Goal: Information Seeking & Learning: Compare options

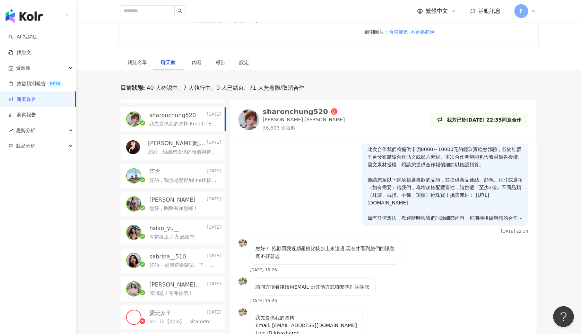
scroll to position [143, 0]
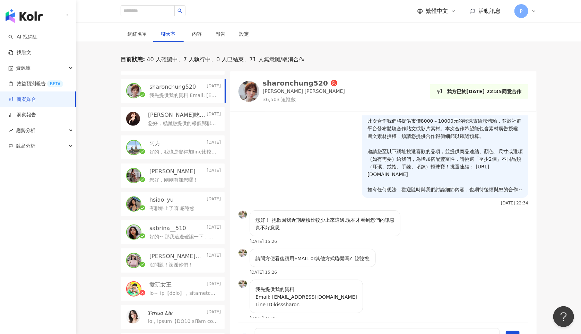
click at [251, 81] on img at bounding box center [249, 91] width 21 height 21
click at [151, 120] on p "您好，感謝您提供的報價與聯絡資訊～這邊會再將您的資訊提供給品牌夥伴，評估後如果有進一步合作機會，會再與您聯繫！" at bounding box center [183, 123] width 70 height 7
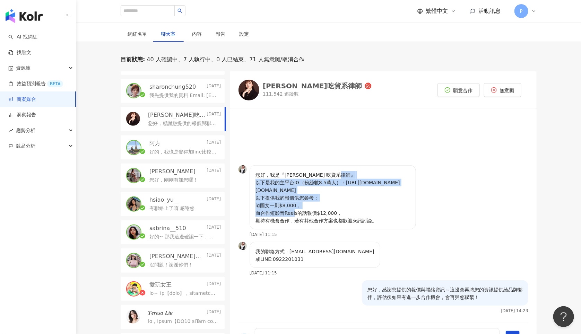
drag, startPoint x: 289, startPoint y: 176, endPoint x: 298, endPoint y: 208, distance: 32.4
click at [298, 208] on p "您好，我是『[PERSON_NAME] 吃貨系律師』 以下是我的主平台IG（粉絲數8.5萬人）：[URL][DOMAIN_NAME][DOMAIN_NAME]…" at bounding box center [333, 197] width 155 height 53
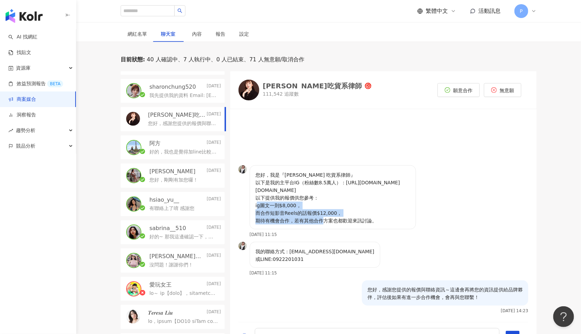
drag, startPoint x: 262, startPoint y: 197, endPoint x: 324, endPoint y: 211, distance: 63.7
click at [324, 211] on p "您好，我是『[PERSON_NAME] 吃貨系律師』 以下是我的主平台IG（粉絲數8.5萬人）：[URL][DOMAIN_NAME][DOMAIN_NAME]…" at bounding box center [333, 197] width 155 height 53
click at [181, 111] on p "[PERSON_NAME]吃貨系律師" at bounding box center [176, 115] width 57 height 8
click at [260, 80] on div "[PERSON_NAME]吃貨系律師 111,542 追蹤數" at bounding box center [305, 90] width 133 height 21
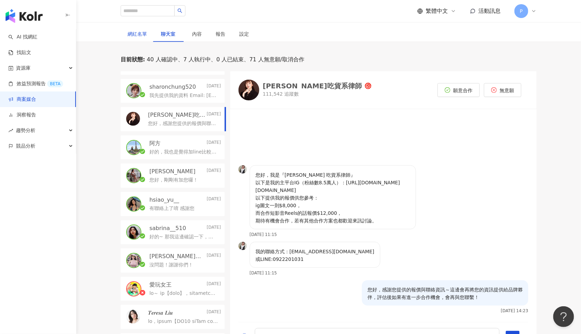
click at [144, 30] on div "網紅名單" at bounding box center [137, 34] width 19 height 8
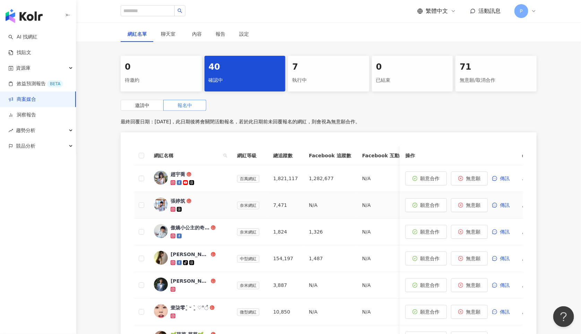
click at [157, 198] on img at bounding box center [161, 205] width 14 height 14
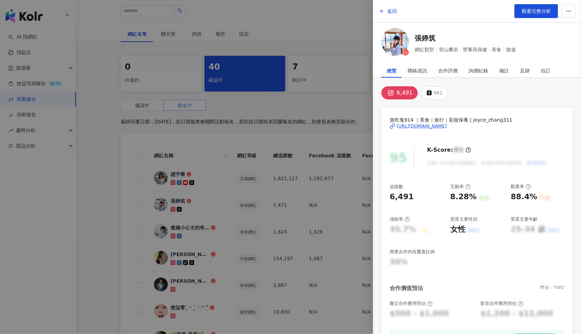
click at [447, 126] on div "[URL][DOMAIN_NAME]" at bounding box center [422, 126] width 50 height 6
click at [285, 131] on div at bounding box center [290, 167] width 581 height 334
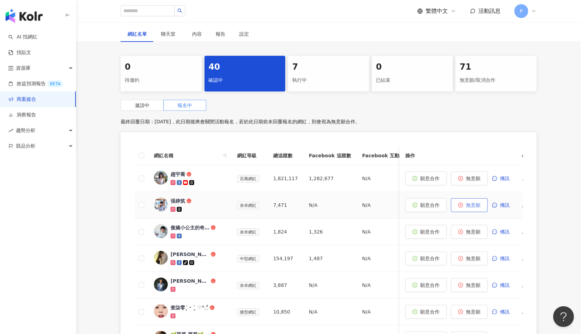
click at [476, 203] on span "無意願" at bounding box center [473, 206] width 15 height 6
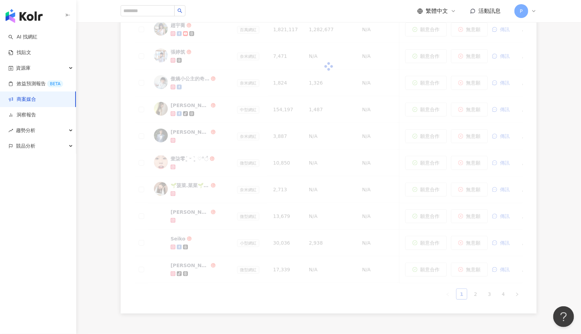
scroll to position [132, 0]
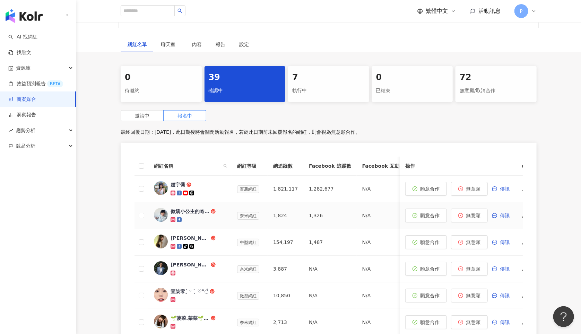
click at [193, 208] on div "傲嬌小公主的奇妙世界" at bounding box center [190, 211] width 39 height 7
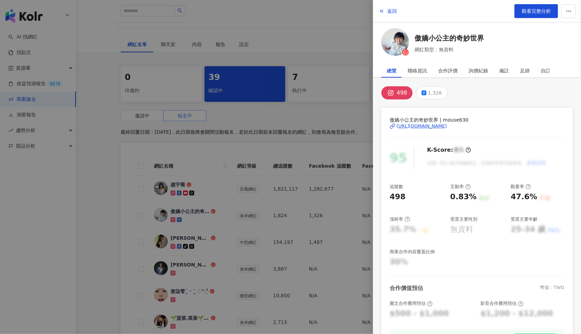
click at [418, 126] on div "[URL][DOMAIN_NAME]" at bounding box center [422, 126] width 50 height 6
click at [176, 272] on div at bounding box center [290, 167] width 581 height 334
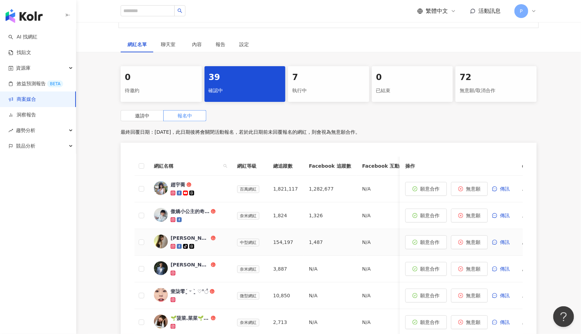
click at [178, 235] on div "[PERSON_NAME]" at bounding box center [190, 238] width 39 height 7
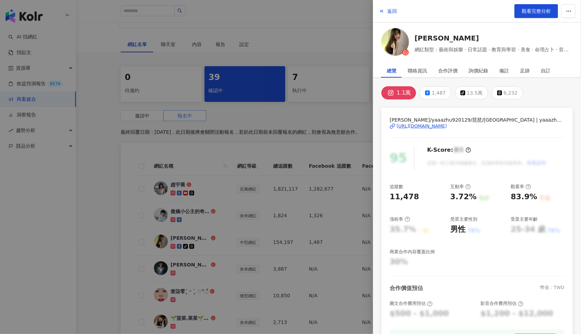
click at [435, 124] on div "[URL][DOMAIN_NAME]" at bounding box center [422, 126] width 50 height 6
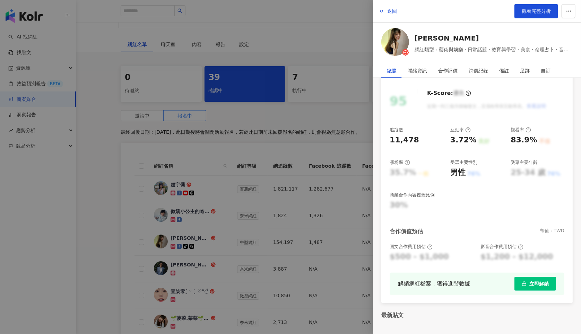
scroll to position [96, 0]
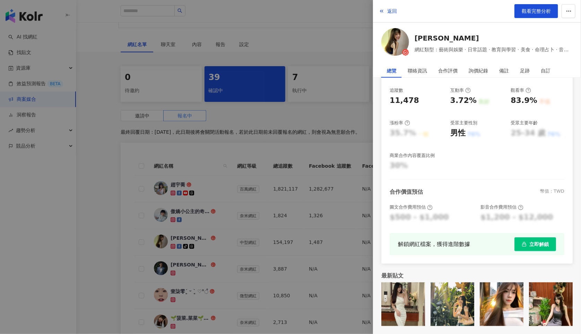
click at [361, 200] on div at bounding box center [290, 167] width 581 height 334
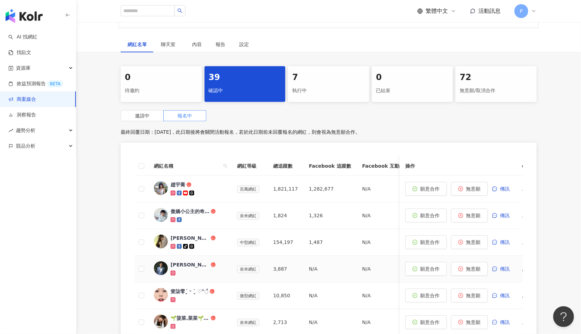
click at [183, 261] on div "[PERSON_NAME]" at bounding box center [190, 264] width 39 height 7
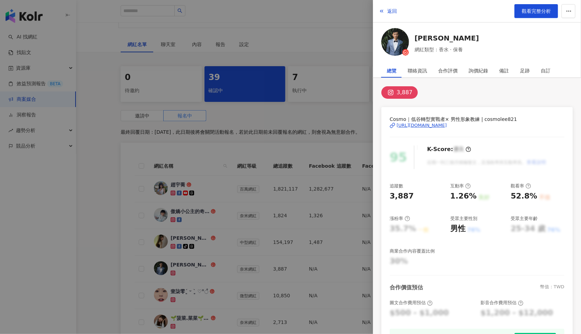
click at [429, 124] on div "[URL][DOMAIN_NAME]" at bounding box center [422, 125] width 50 height 6
click at [203, 283] on div at bounding box center [290, 167] width 581 height 334
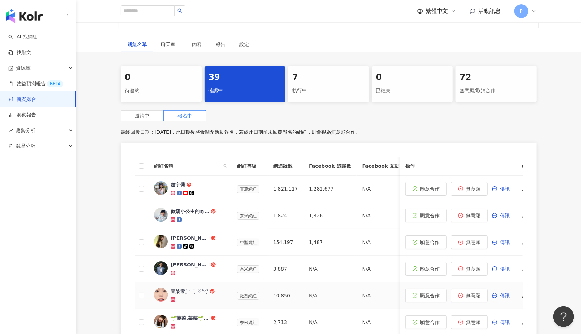
click at [183, 288] on div "壹柒零´͈ ᵕ `͈ ♡°◌̊" at bounding box center [190, 291] width 38 height 7
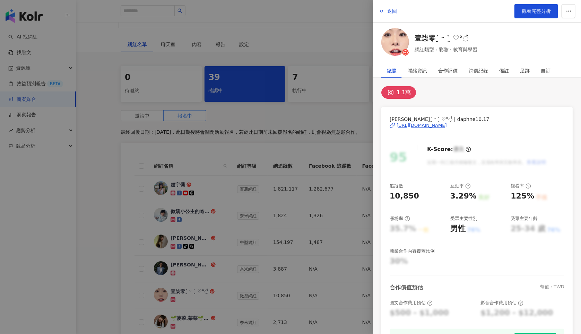
click at [438, 125] on div "[URL][DOMAIN_NAME]" at bounding box center [422, 125] width 50 height 6
click at [255, 198] on div at bounding box center [290, 167] width 581 height 334
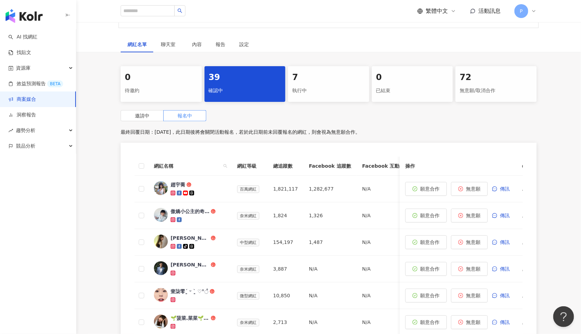
scroll to position [179, 0]
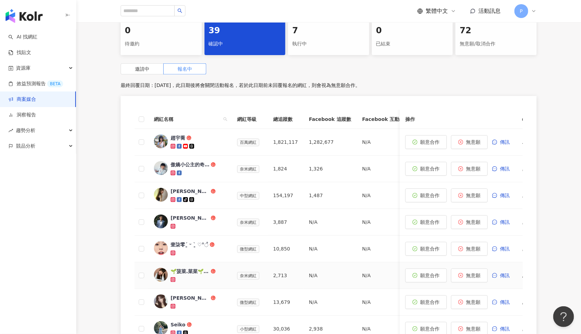
click at [195, 268] on div "🌱菠菜.菜菜🌱CaiCai" at bounding box center [190, 271] width 39 height 7
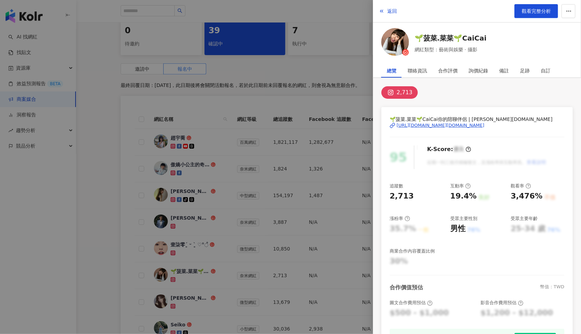
click at [439, 124] on div "[URL][DOMAIN_NAME][DOMAIN_NAME]" at bounding box center [441, 125] width 88 height 6
click at [211, 236] on div at bounding box center [290, 167] width 581 height 334
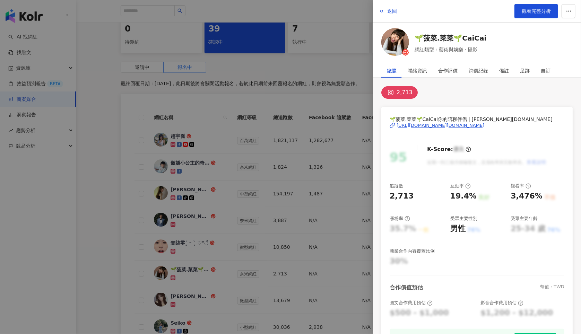
scroll to position [187, 0]
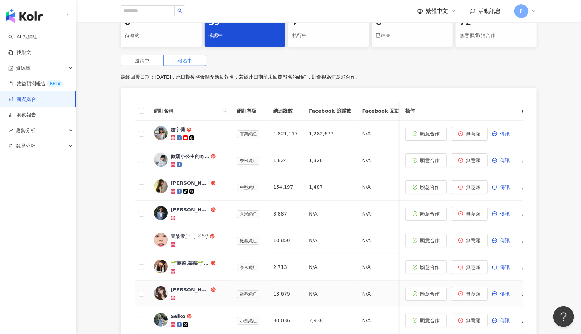
click at [186, 286] on div "[PERSON_NAME]" at bounding box center [190, 289] width 39 height 7
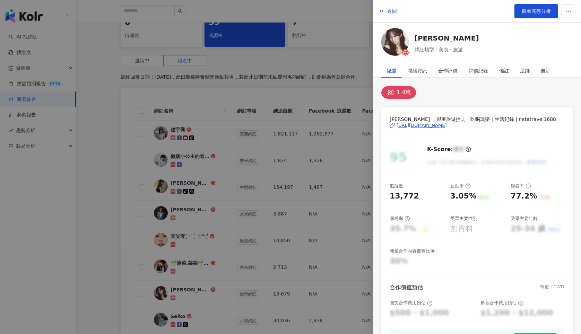
click at [410, 124] on div "[URL][DOMAIN_NAME]" at bounding box center [422, 125] width 50 height 6
click at [303, 209] on div at bounding box center [290, 167] width 581 height 334
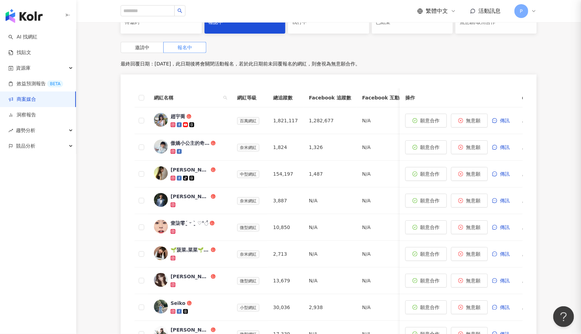
scroll to position [243, 0]
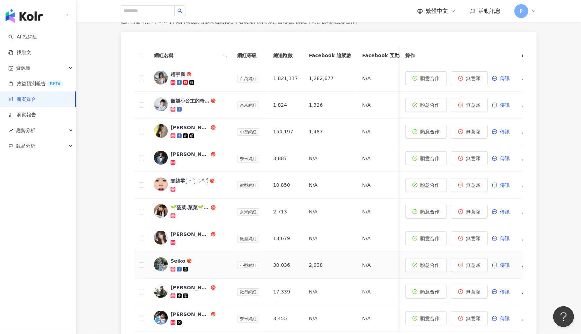
click at [180, 258] on div "Seiko" at bounding box center [178, 261] width 15 height 7
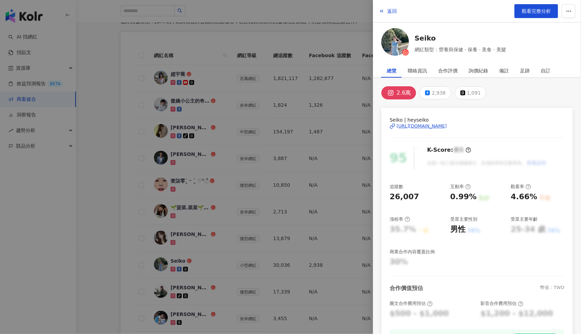
click at [424, 128] on div "[URL][DOMAIN_NAME]" at bounding box center [422, 126] width 50 height 6
click at [265, 205] on div at bounding box center [290, 167] width 581 height 334
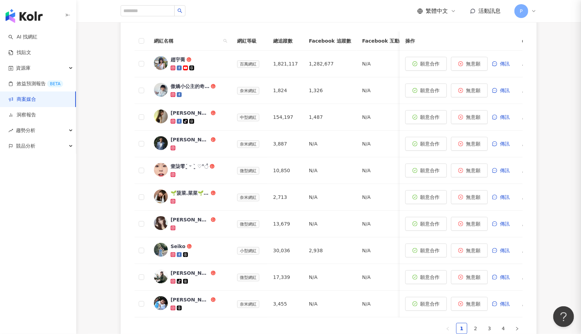
scroll to position [291, 0]
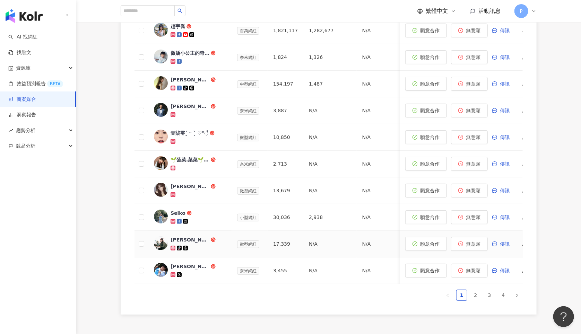
click at [183, 236] on div "[PERSON_NAME]" at bounding box center [190, 239] width 39 height 7
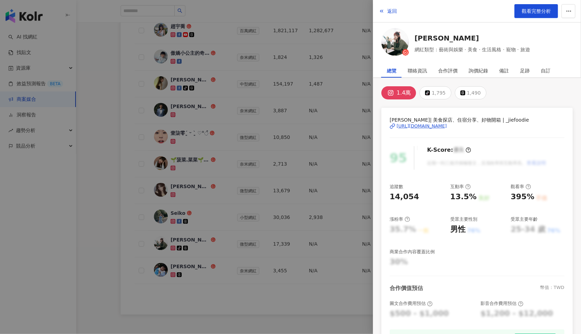
click at [447, 126] on div "[URL][DOMAIN_NAME]" at bounding box center [422, 126] width 50 height 6
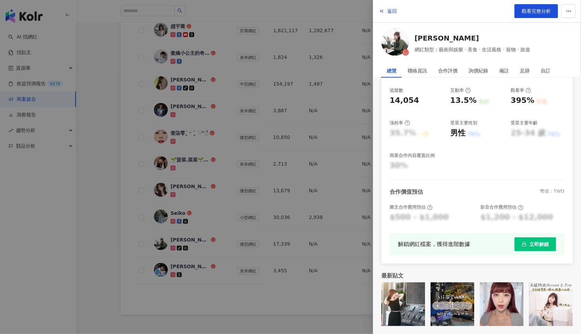
click at [237, 297] on div at bounding box center [290, 167] width 581 height 334
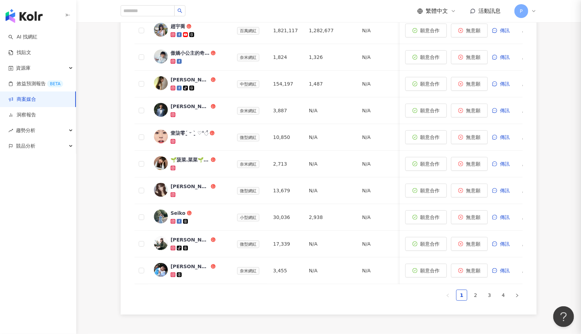
click at [214, 283] on div at bounding box center [290, 167] width 581 height 334
click at [177, 263] on div "[PERSON_NAME]" at bounding box center [190, 266] width 39 height 7
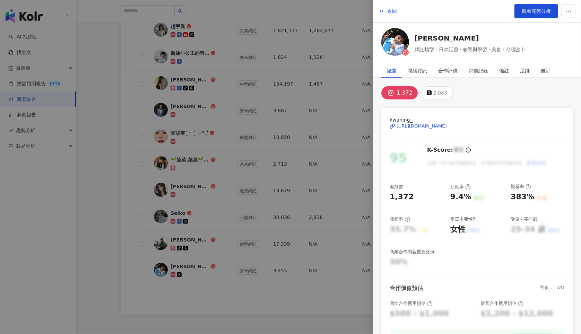
click at [412, 127] on div "[URL][DOMAIN_NAME]" at bounding box center [422, 126] width 50 height 6
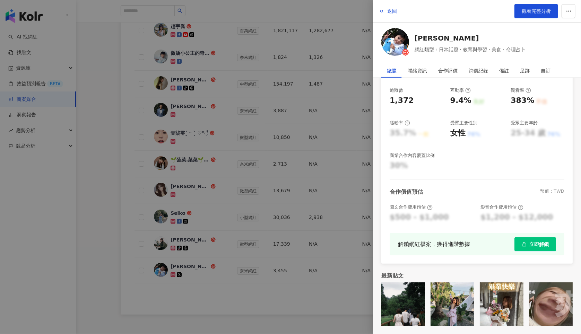
scroll to position [0, 0]
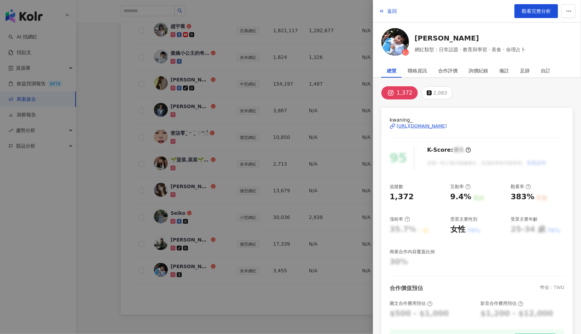
click at [193, 264] on div at bounding box center [290, 167] width 581 height 334
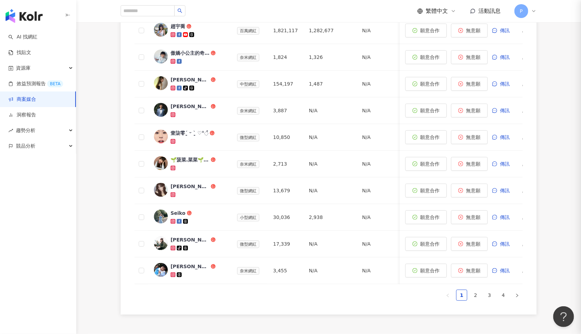
scroll to position [214, 0]
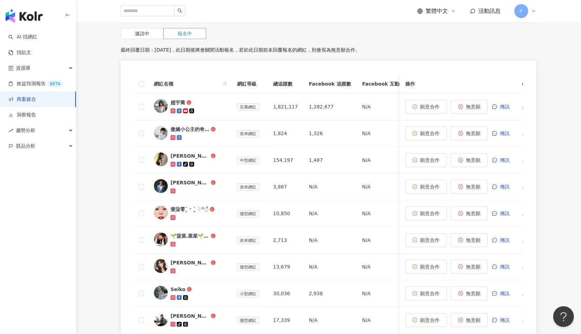
click at [138, 75] on th at bounding box center [142, 84] width 14 height 19
click at [140, 81] on span at bounding box center [142, 84] width 6 height 6
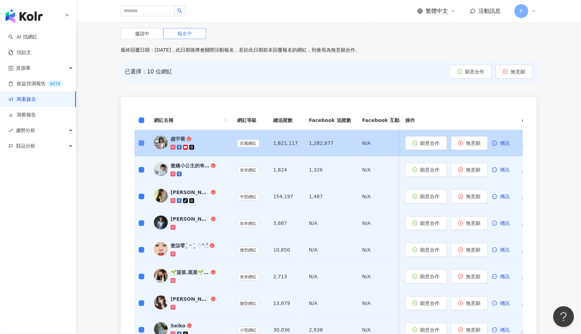
click at [141, 139] on label at bounding box center [142, 143] width 6 height 8
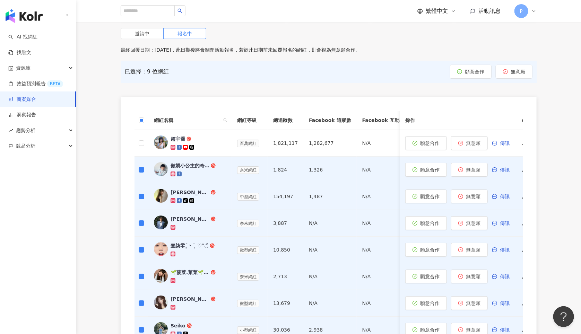
scroll to position [384, 0]
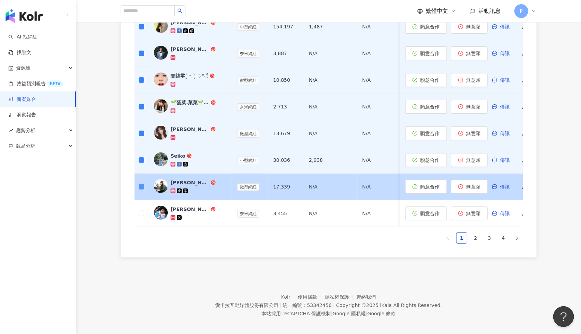
click at [141, 184] on span at bounding box center [142, 187] width 6 height 6
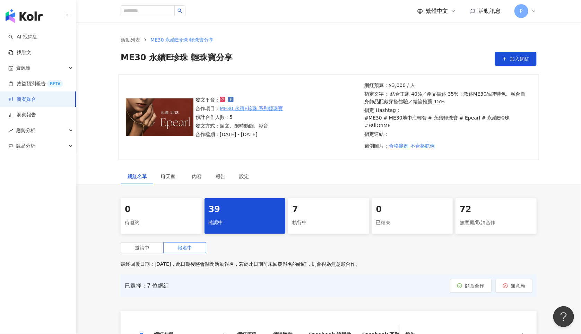
scroll to position [164, 0]
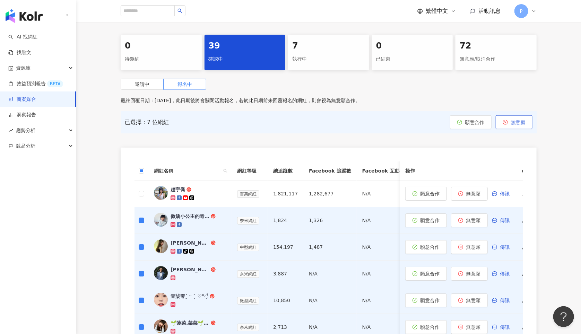
click at [523, 120] on span "無意願" at bounding box center [518, 123] width 15 height 6
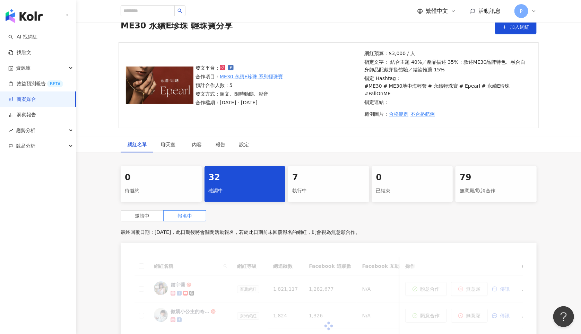
scroll to position [130, 0]
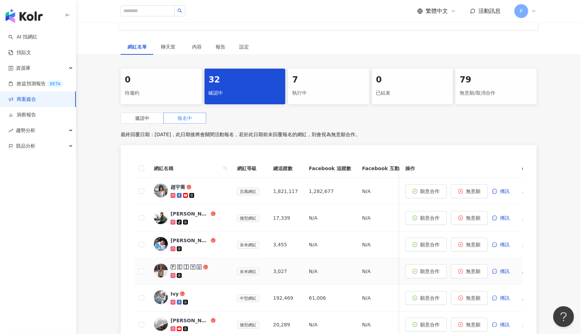
click at [191, 264] on div "🇵 🇪 🇮 🇾 🇺" at bounding box center [186, 267] width 31 height 7
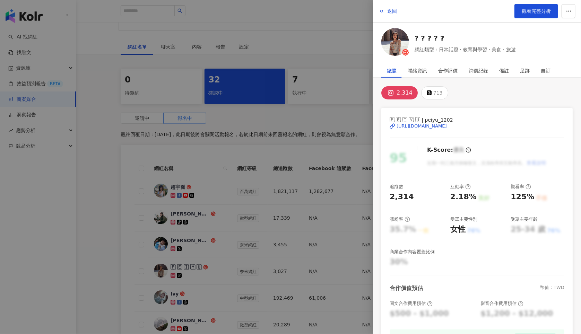
click at [415, 127] on div "[URL][DOMAIN_NAME]" at bounding box center [422, 126] width 50 height 6
click at [242, 214] on div at bounding box center [290, 167] width 581 height 334
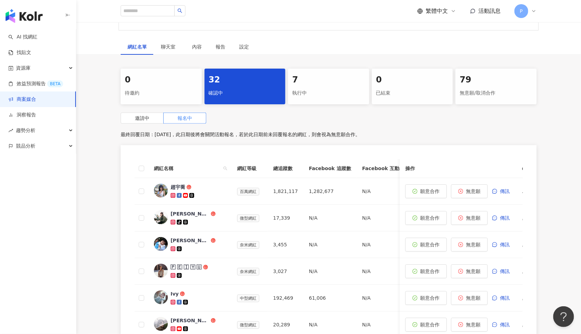
scroll to position [196, 0]
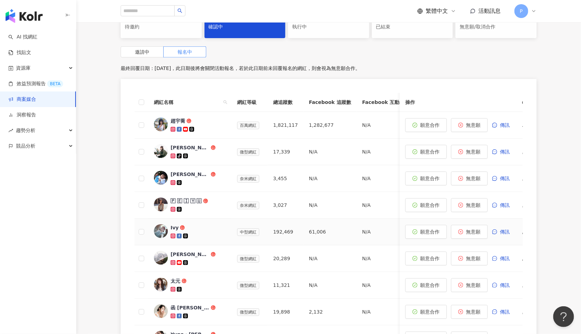
click at [176, 224] on div "Ivy" at bounding box center [175, 227] width 8 height 7
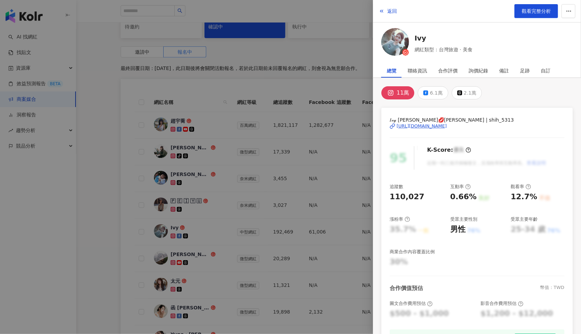
click at [405, 129] on div "𝐼𝓋𝓎 [PERSON_NAME]💋[PERSON_NAME] | shih_5313 [URL][DOMAIN_NAME]" at bounding box center [477, 131] width 175 height 30
click at [406, 127] on div "[URL][DOMAIN_NAME]" at bounding box center [422, 126] width 50 height 6
click at [304, 229] on div at bounding box center [290, 167] width 581 height 334
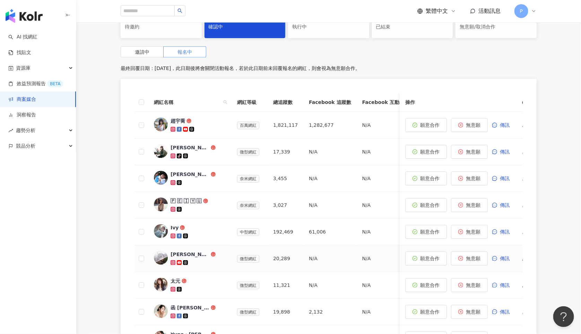
scroll to position [250, 0]
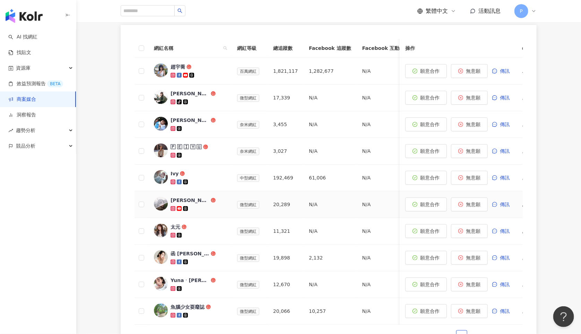
click at [174, 197] on div "[PERSON_NAME]" at bounding box center [190, 200] width 39 height 7
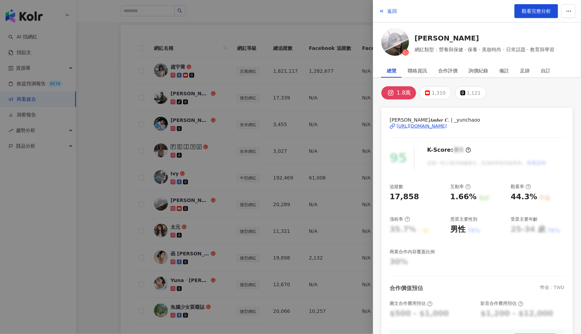
click at [419, 126] on div "[URL][DOMAIN_NAME]" at bounding box center [422, 126] width 50 height 6
click at [440, 96] on div "1,310" at bounding box center [439, 93] width 14 height 10
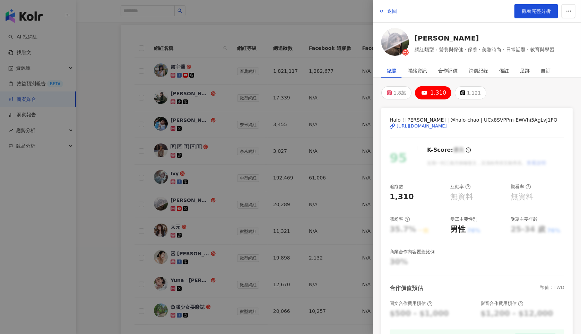
click at [430, 126] on div "[URL][DOMAIN_NAME]" at bounding box center [422, 126] width 50 height 6
click at [297, 191] on div at bounding box center [290, 167] width 581 height 334
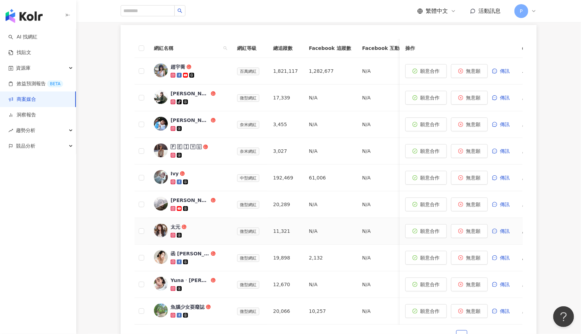
click at [161, 224] on img at bounding box center [161, 231] width 14 height 14
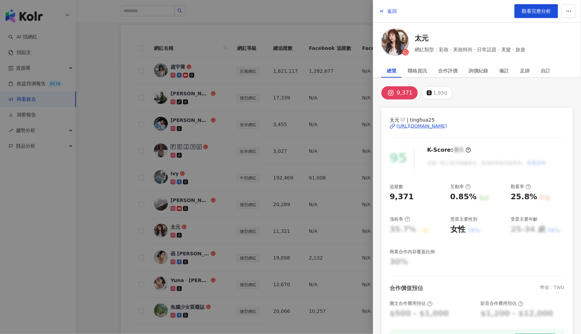
click at [437, 126] on div "[URL][DOMAIN_NAME]" at bounding box center [422, 126] width 50 height 6
click at [316, 212] on div at bounding box center [290, 167] width 581 height 334
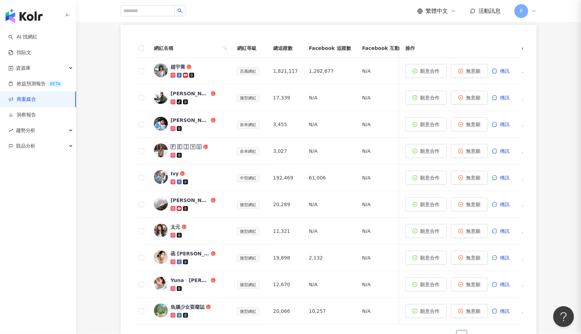
click at [257, 247] on div at bounding box center [290, 167] width 581 height 334
click at [200, 250] on div "函 [PERSON_NAME]" at bounding box center [190, 253] width 39 height 7
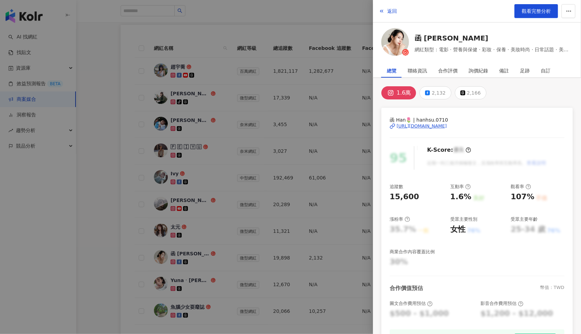
click at [447, 123] on div "[URL][DOMAIN_NAME]" at bounding box center [422, 126] width 50 height 6
click at [220, 231] on div at bounding box center [290, 167] width 581 height 334
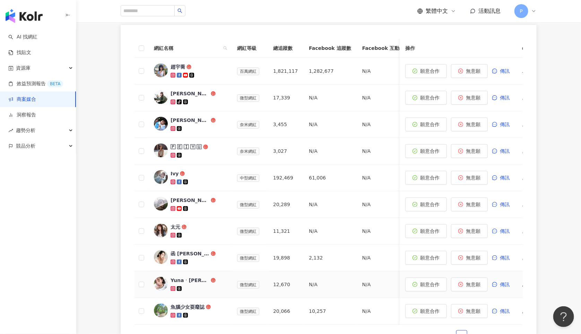
click at [187, 277] on div "Yunaㆍ[PERSON_NAME]" at bounding box center [190, 280] width 39 height 7
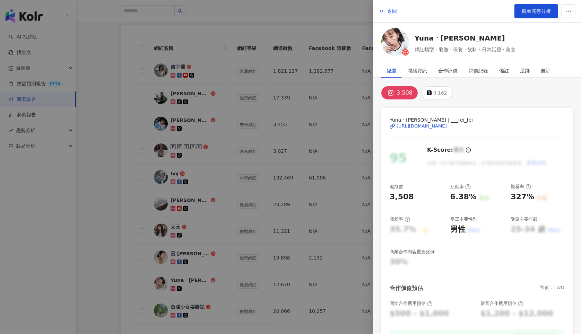
click at [447, 124] on div "[URL][DOMAIN_NAME]" at bounding box center [422, 126] width 50 height 6
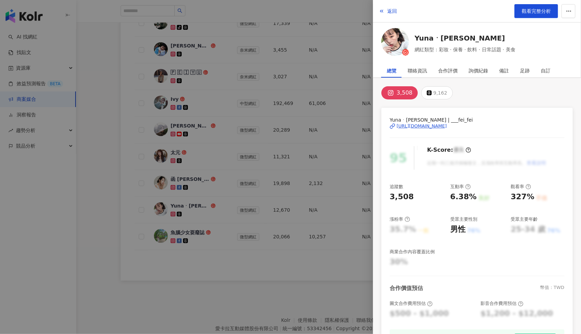
click at [210, 233] on div at bounding box center [290, 167] width 581 height 334
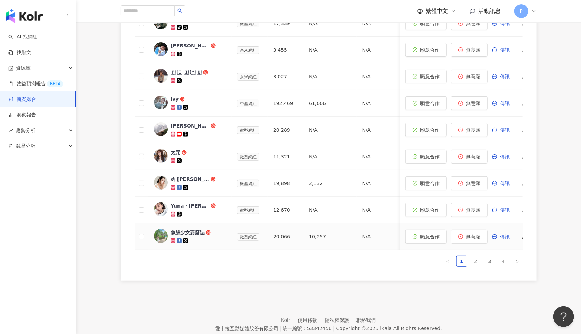
click at [200, 229] on div "魚腦少女耍廢誌" at bounding box center [188, 232] width 34 height 7
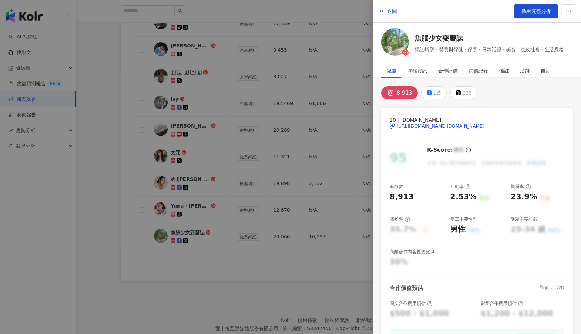
click at [433, 124] on div "[URL][DOMAIN_NAME][DOMAIN_NAME]" at bounding box center [441, 126] width 88 height 6
click at [187, 257] on div at bounding box center [290, 167] width 581 height 334
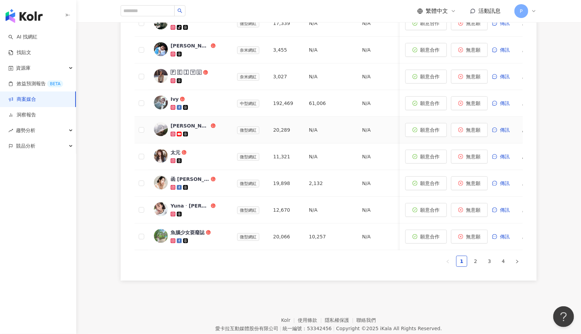
scroll to position [257, 0]
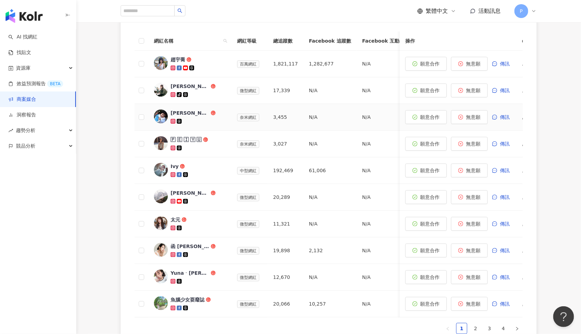
click at [179, 110] on div "[PERSON_NAME]" at bounding box center [190, 113] width 39 height 7
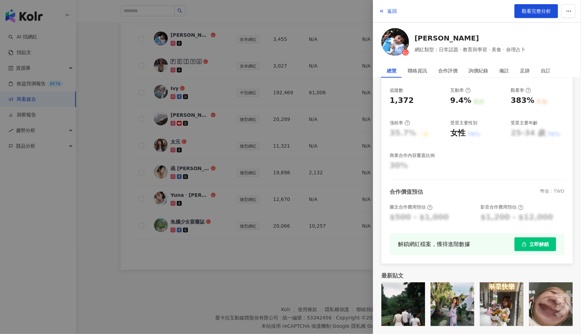
scroll to position [0, 0]
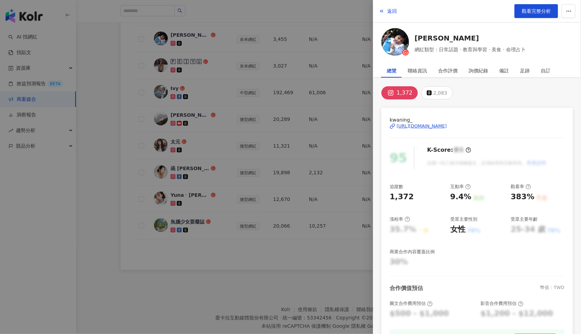
click at [438, 127] on div "[URL][DOMAIN_NAME]" at bounding box center [422, 126] width 50 height 6
click at [238, 264] on div at bounding box center [290, 167] width 581 height 334
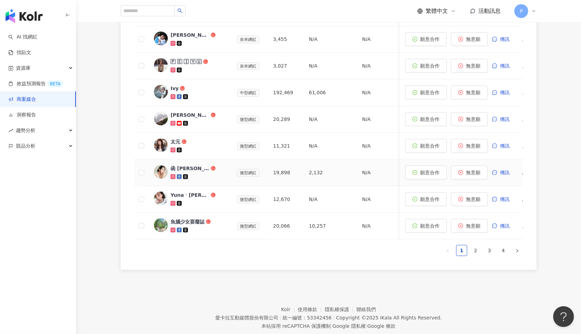
scroll to position [257, 0]
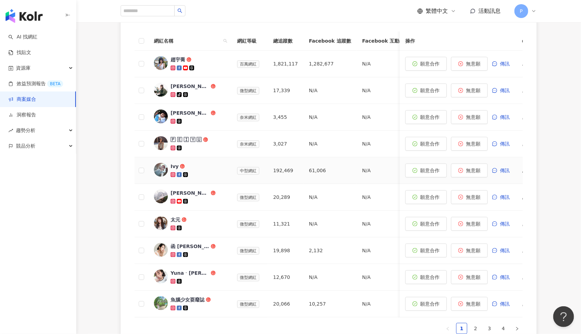
click at [173, 163] on div "Ivy" at bounding box center [175, 166] width 8 height 7
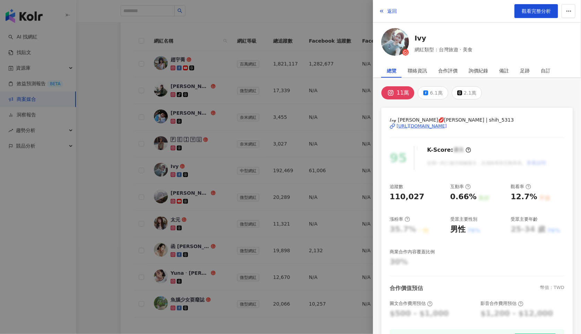
scroll to position [348, 0]
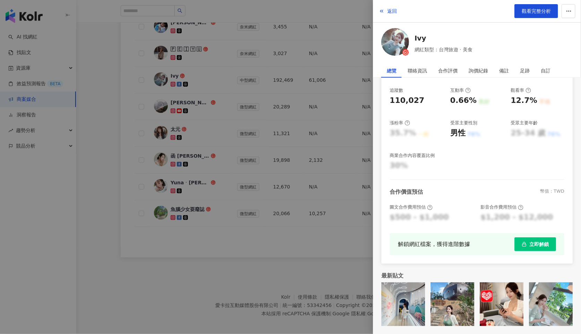
click at [211, 277] on div at bounding box center [290, 167] width 581 height 334
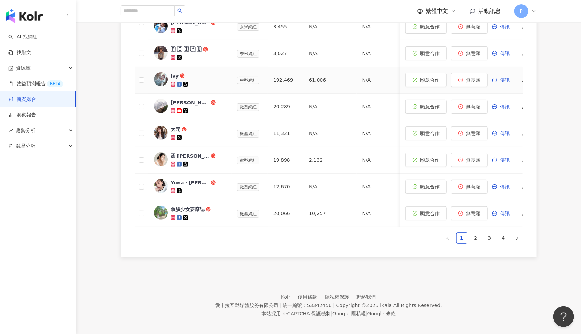
click at [160, 72] on img at bounding box center [161, 79] width 14 height 14
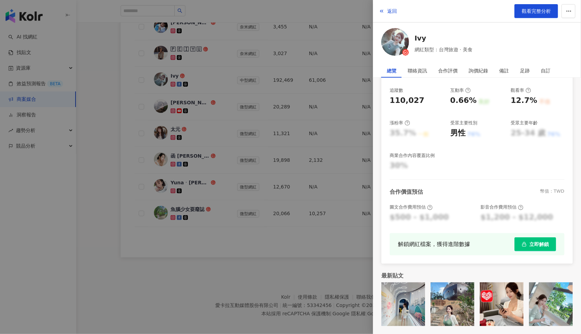
scroll to position [241, 0]
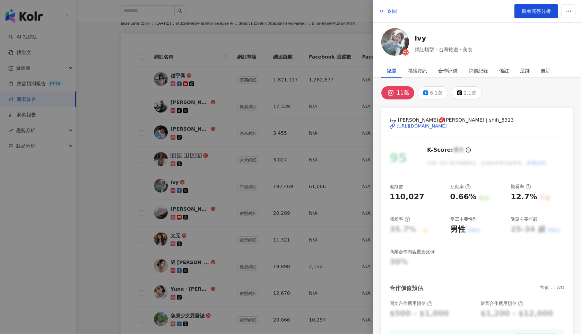
click at [427, 126] on div "[URL][DOMAIN_NAME]" at bounding box center [422, 126] width 50 height 6
click at [282, 255] on div at bounding box center [290, 167] width 581 height 334
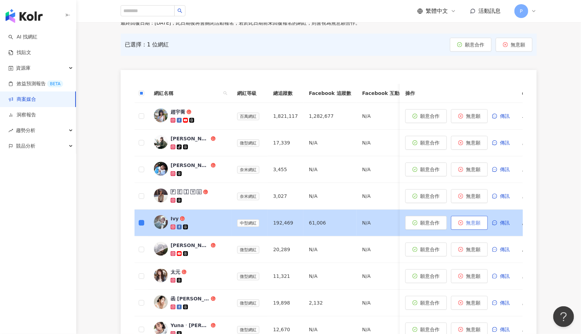
click at [479, 216] on button "無意願" at bounding box center [469, 223] width 37 height 14
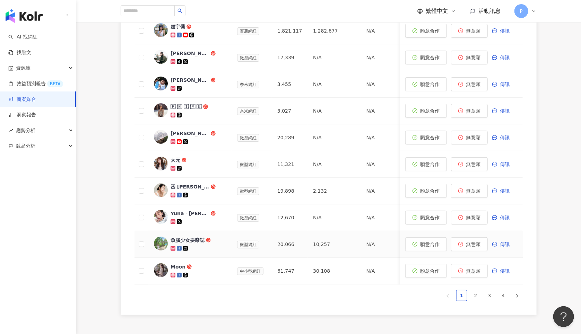
scroll to position [348, 0]
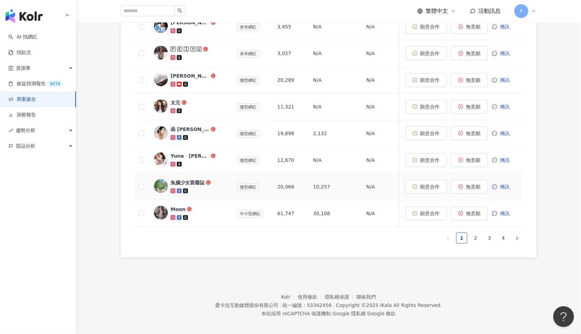
click at [186, 179] on div "魚腦少女耍廢誌" at bounding box center [188, 182] width 34 height 7
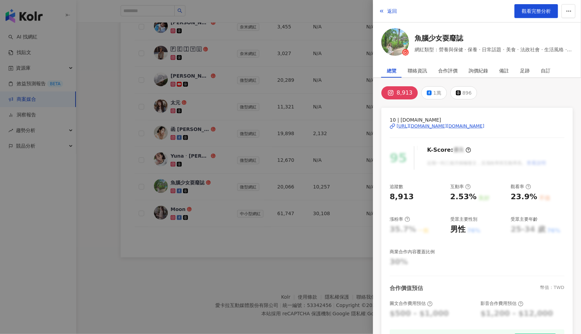
click at [415, 128] on div "[URL][DOMAIN_NAME][DOMAIN_NAME]" at bounding box center [441, 126] width 88 height 6
click at [258, 239] on div at bounding box center [290, 167] width 581 height 334
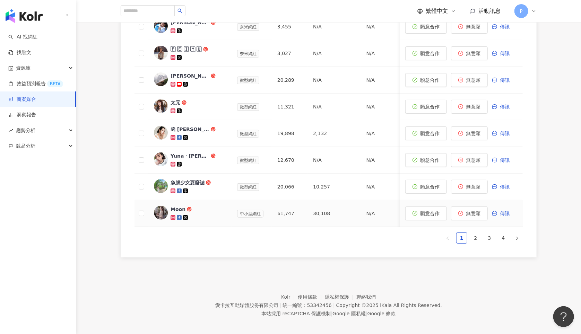
click at [181, 206] on div "Moon" at bounding box center [178, 209] width 15 height 7
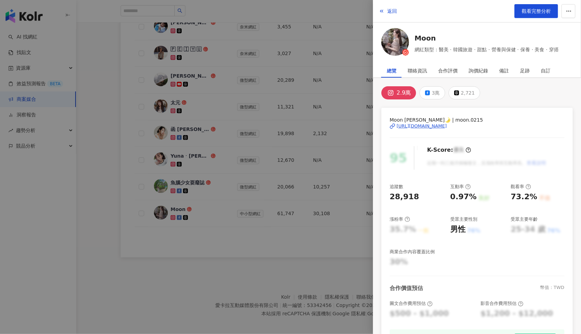
click at [412, 127] on div "[URL][DOMAIN_NAME]" at bounding box center [422, 126] width 50 height 6
click at [274, 264] on div at bounding box center [290, 167] width 581 height 334
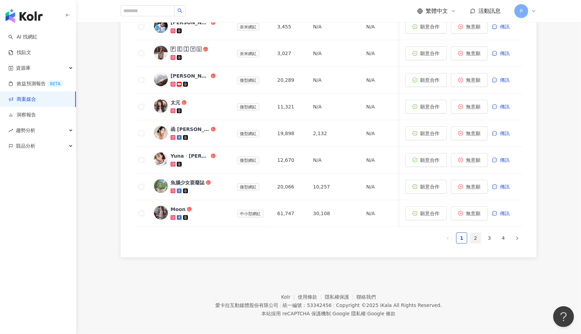
click at [479, 235] on link "2" at bounding box center [476, 238] width 10 height 10
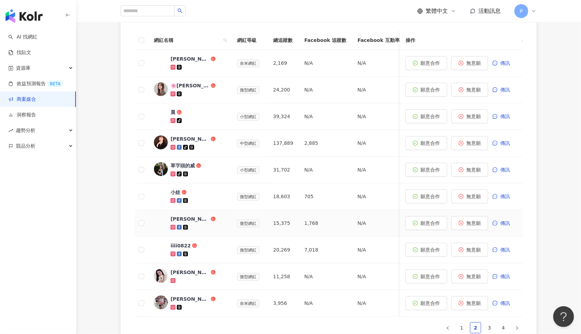
scroll to position [248, 0]
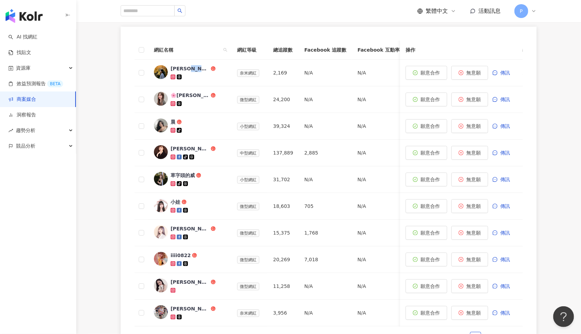
click at [551, 110] on div "0 待邀約 31 確認中 7 執行中 0 已結束 80 無意願/取消合作 邀請中 報名中 最終回覆日期：[DATE]，此日期後將會關閉活動報名，若於此日期前未…" at bounding box center [328, 155] width 505 height 411
click at [197, 65] on div "[PERSON_NAME]｜展覽｜生活紀錄" at bounding box center [190, 68] width 39 height 7
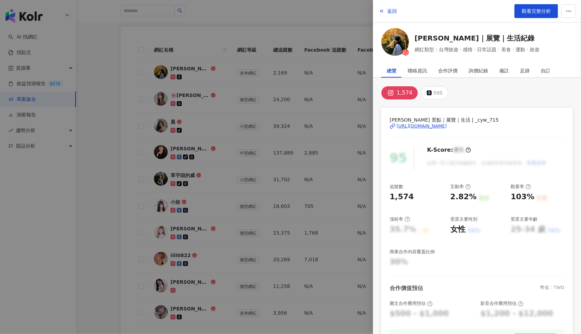
click at [447, 126] on div "[URL][DOMAIN_NAME]" at bounding box center [422, 126] width 50 height 6
click at [292, 158] on div at bounding box center [290, 167] width 581 height 334
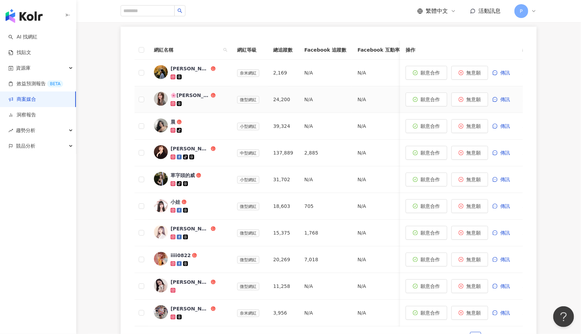
click at [190, 92] on div "🌸[PERSON_NAME]🌸" at bounding box center [190, 95] width 39 height 7
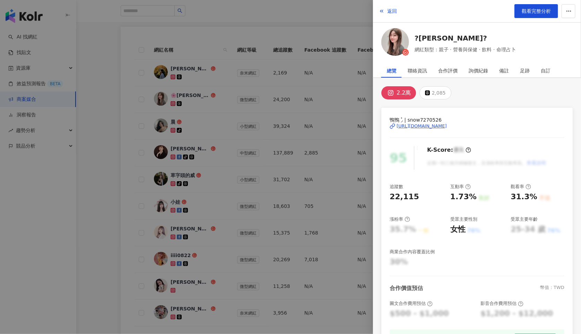
click at [414, 127] on div "[URL][DOMAIN_NAME]" at bounding box center [422, 126] width 50 height 6
click at [208, 164] on div at bounding box center [290, 167] width 581 height 334
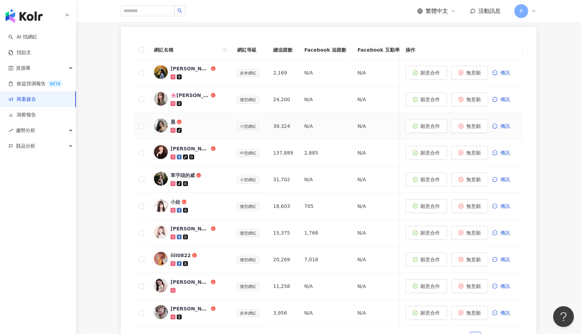
click at [173, 119] on div "晨" at bounding box center [173, 122] width 5 height 7
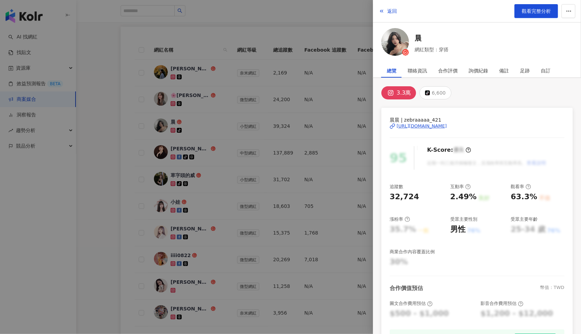
click at [429, 127] on div "[URL][DOMAIN_NAME]" at bounding box center [422, 126] width 50 height 6
click at [309, 242] on div at bounding box center [290, 167] width 581 height 334
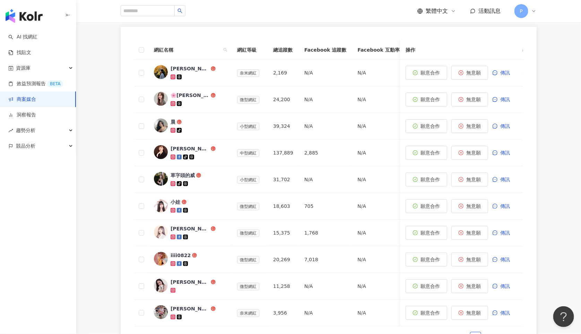
click at [122, 246] on div "網紅名稱 網紅等級 總追蹤數 Facebook 追蹤數 Facebook 互動率 Facebook 觀看率 YouTube 追蹤數 YouTube 互動率 Y…" at bounding box center [329, 192] width 416 height 330
click at [208, 199] on span "小娃" at bounding box center [193, 202] width 45 height 7
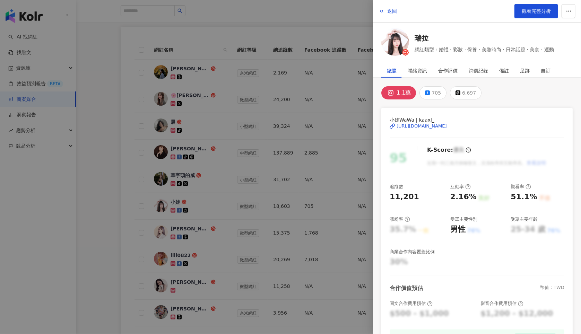
click at [447, 127] on div "[URL][DOMAIN_NAME]" at bounding box center [422, 126] width 50 height 6
click at [296, 271] on div at bounding box center [290, 167] width 581 height 334
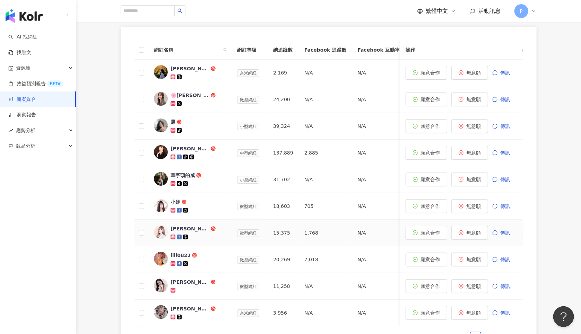
click at [179, 225] on div "[PERSON_NAME]" at bounding box center [190, 228] width 39 height 7
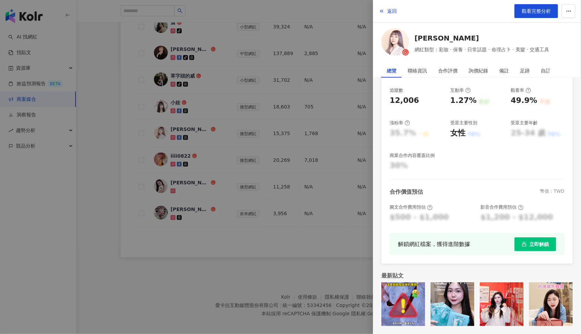
scroll to position [248, 0]
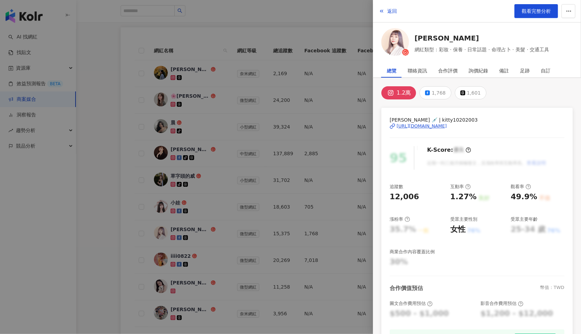
click at [447, 128] on div "[URL][DOMAIN_NAME]" at bounding box center [422, 126] width 50 height 6
click at [287, 234] on div at bounding box center [290, 167] width 581 height 334
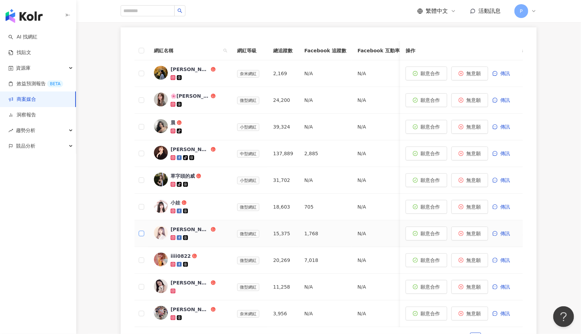
click at [140, 231] on span at bounding box center [142, 234] width 6 height 6
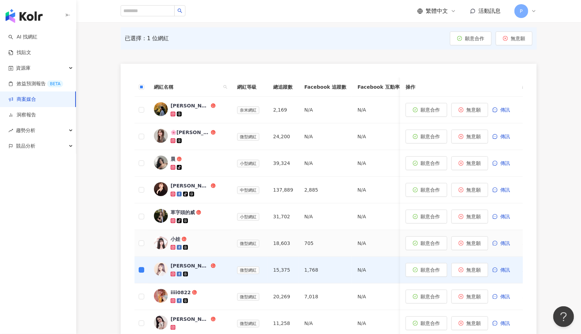
scroll to position [0, 0]
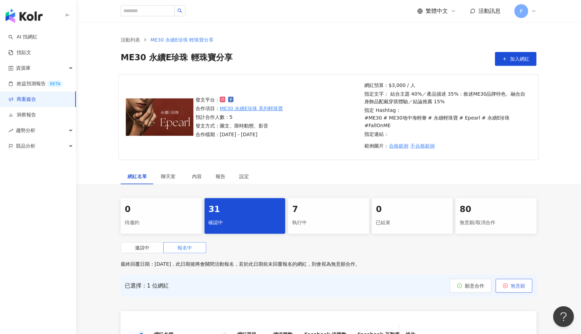
click at [514, 283] on span "無意願" at bounding box center [518, 286] width 15 height 6
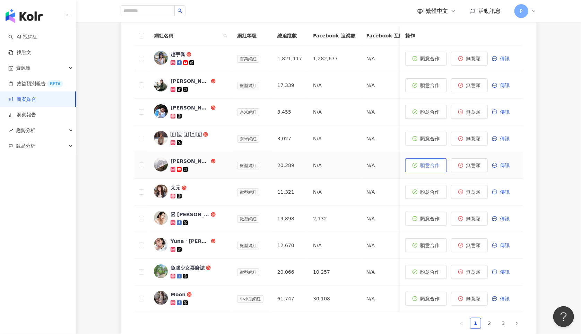
scroll to position [345, 0]
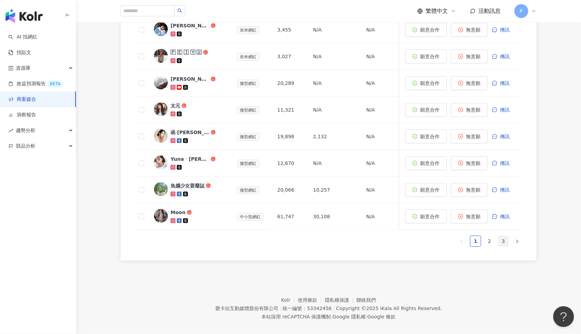
click at [502, 238] on link "3" at bounding box center [503, 241] width 10 height 10
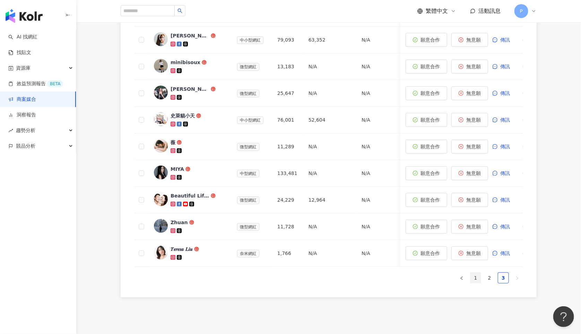
scroll to position [309, 0]
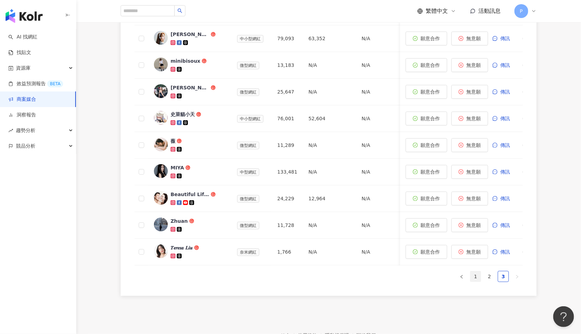
click at [480, 276] on link "1" at bounding box center [476, 277] width 10 height 10
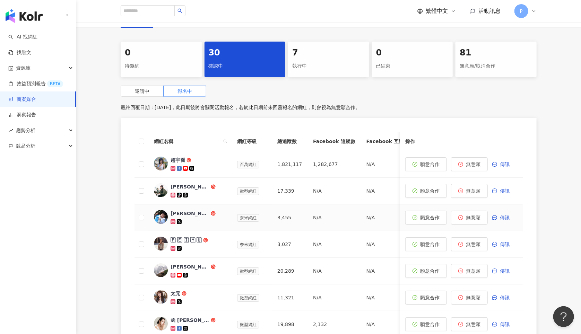
scroll to position [170, 0]
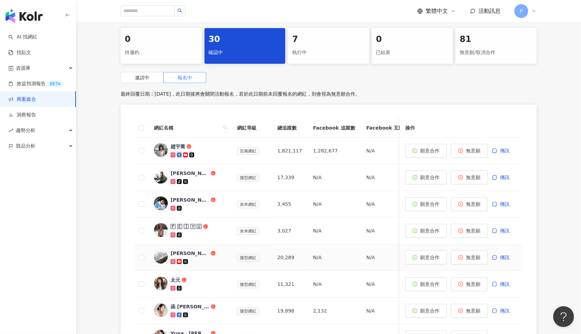
click at [206, 258] on div at bounding box center [198, 261] width 55 height 7
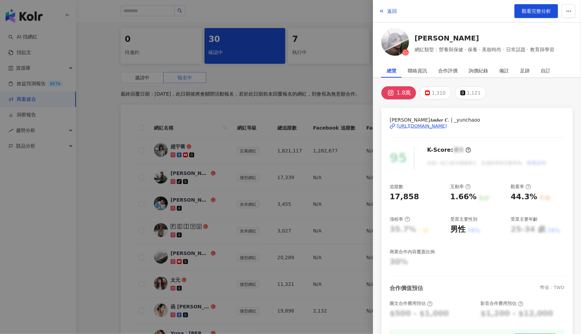
click at [295, 210] on div at bounding box center [290, 167] width 581 height 334
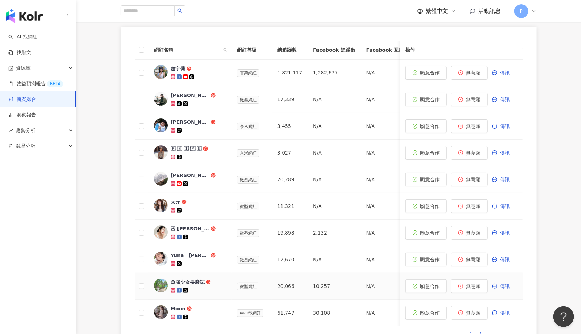
scroll to position [317, 0]
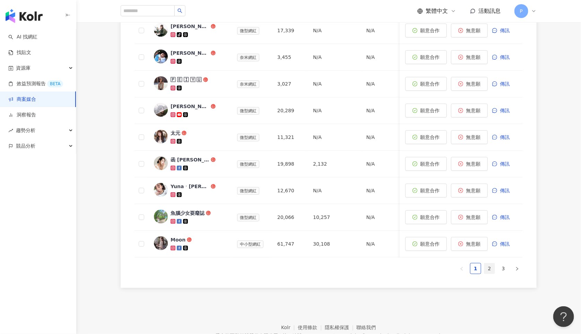
click at [486, 264] on link "2" at bounding box center [489, 269] width 10 height 10
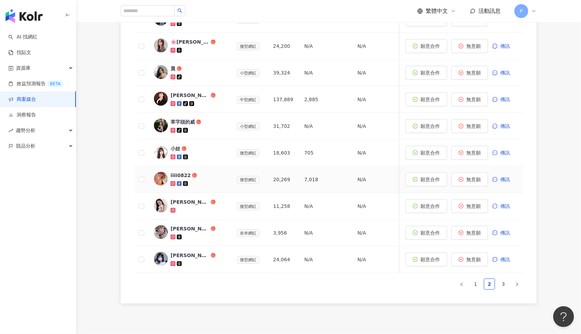
scroll to position [300, 0]
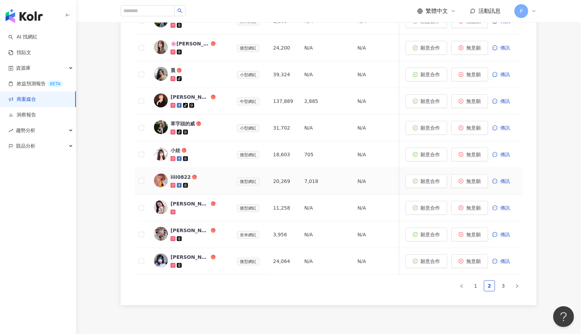
click at [181, 174] on div "iiii0822" at bounding box center [181, 177] width 20 height 7
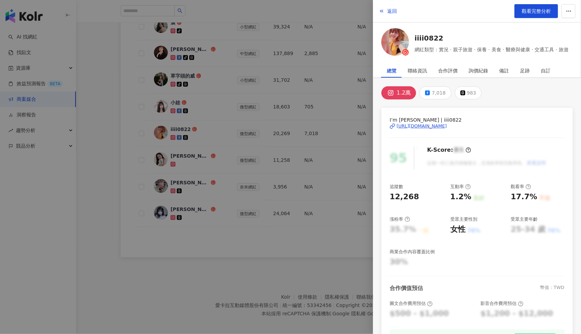
scroll to position [285, 0]
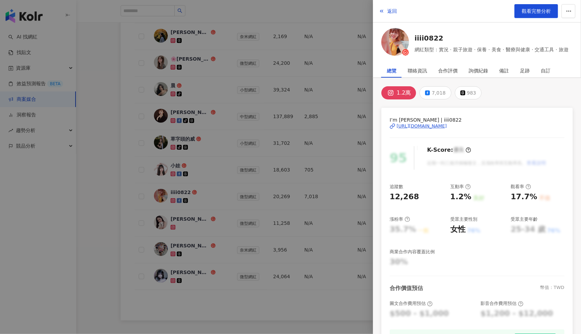
click at [311, 258] on div at bounding box center [290, 167] width 581 height 334
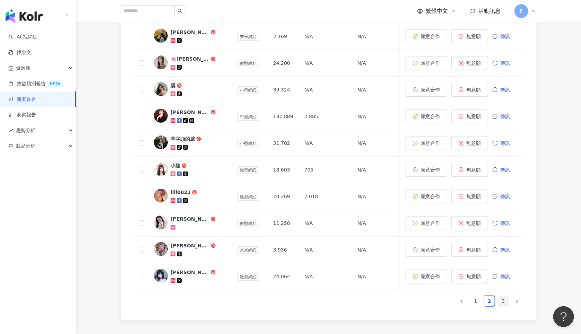
click at [503, 301] on link "3" at bounding box center [503, 301] width 10 height 10
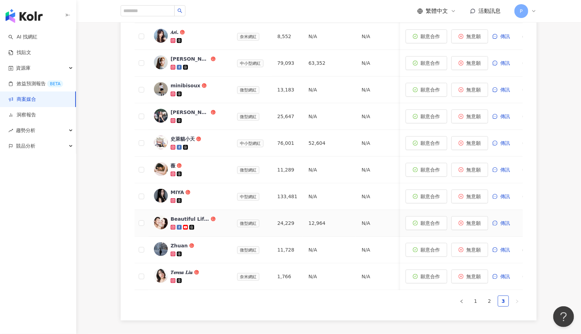
scroll to position [210, 0]
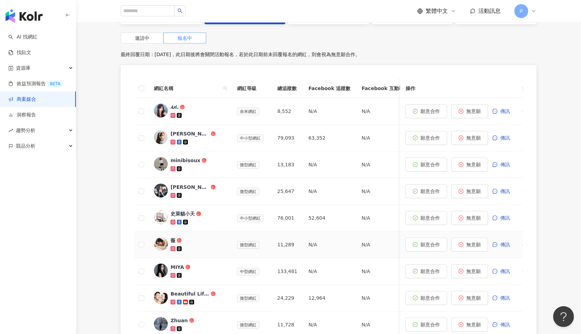
click at [174, 237] on div "薇" at bounding box center [173, 240] width 5 height 7
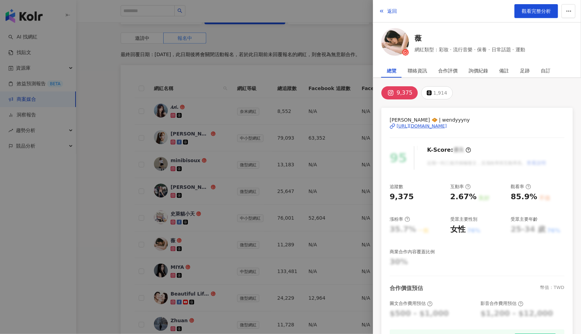
click at [441, 124] on div "[URL][DOMAIN_NAME]" at bounding box center [422, 126] width 50 height 6
click at [266, 229] on div at bounding box center [290, 167] width 581 height 334
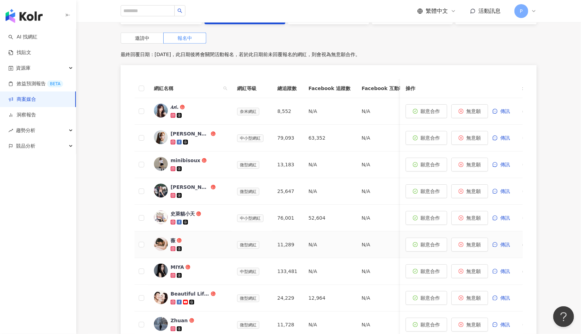
scroll to position [348, 0]
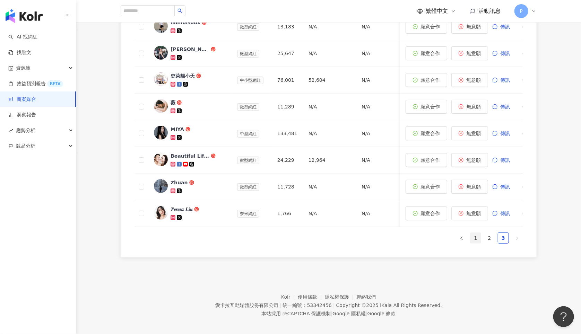
click at [478, 234] on link "1" at bounding box center [476, 238] width 10 height 10
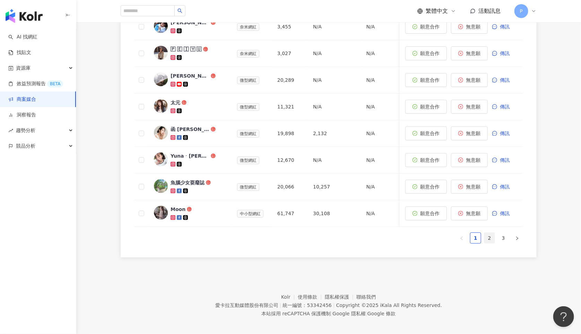
click at [491, 235] on link "2" at bounding box center [489, 238] width 10 height 10
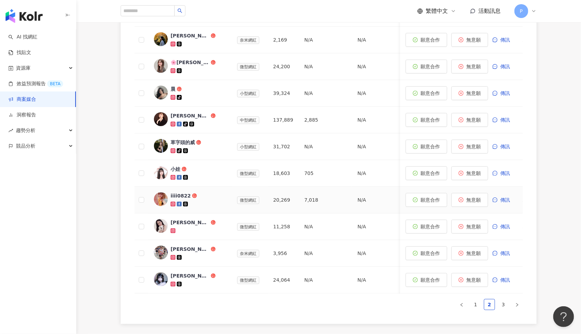
scroll to position [265, 0]
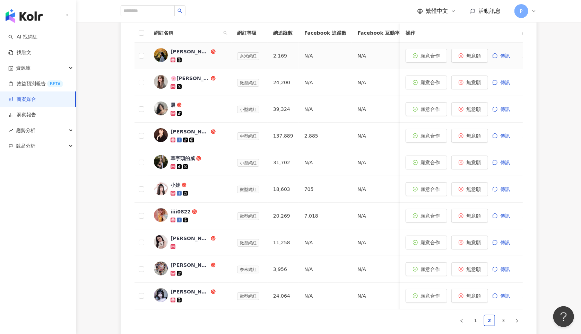
click at [195, 48] on div "[PERSON_NAME]｜展覽｜生活紀錄" at bounding box center [190, 51] width 39 height 7
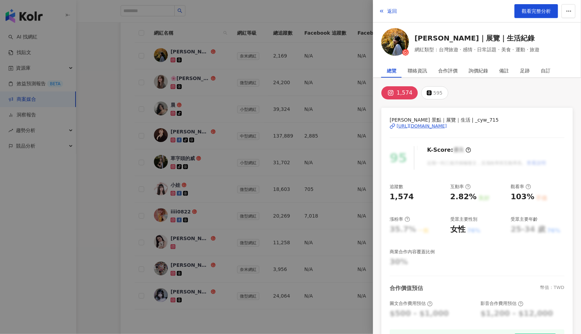
click at [447, 124] on div "[URL][DOMAIN_NAME]" at bounding box center [422, 126] width 50 height 6
click at [325, 167] on div at bounding box center [290, 167] width 581 height 334
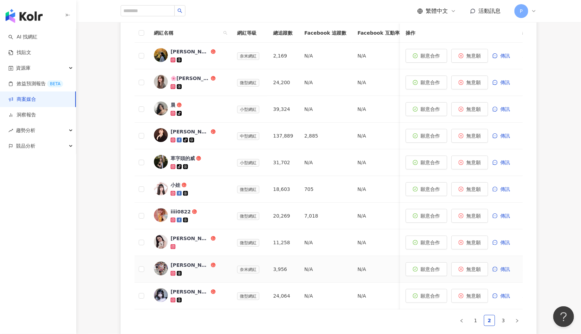
click at [191, 262] on div "[PERSON_NAME](Shing/[PERSON_NAME])" at bounding box center [190, 265] width 39 height 7
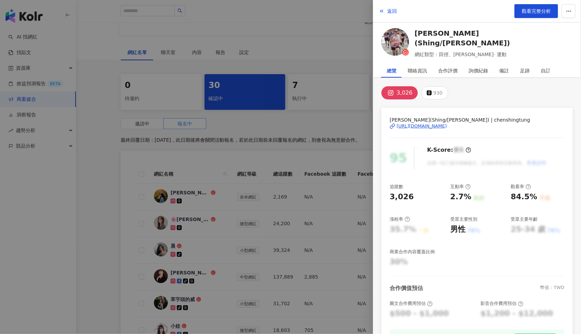
scroll to position [0, 0]
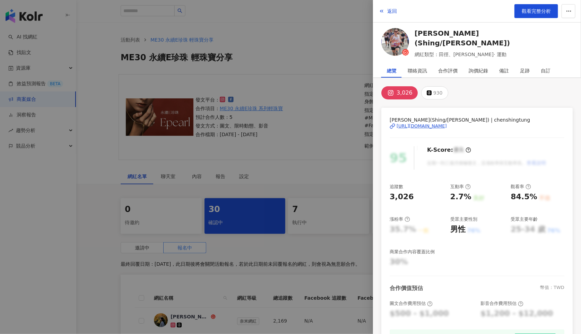
click at [447, 125] on div "[URL][DOMAIN_NAME]" at bounding box center [422, 126] width 50 height 6
click at [277, 160] on div at bounding box center [290, 167] width 581 height 334
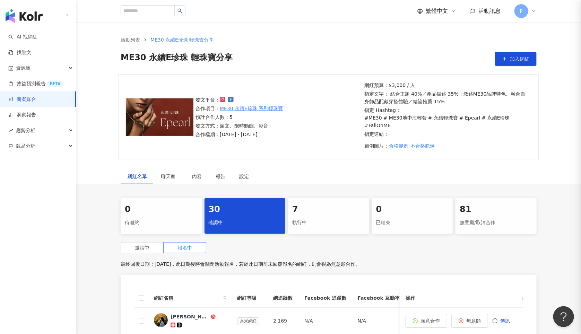
scroll to position [248, 0]
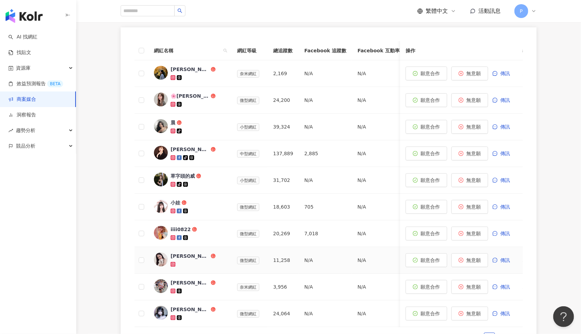
click at [188, 253] on div "[PERSON_NAME]" at bounding box center [190, 256] width 39 height 7
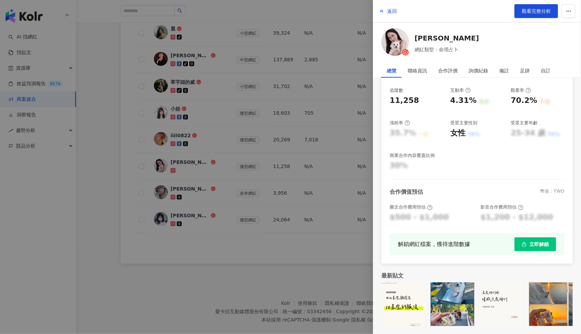
scroll to position [238, 0]
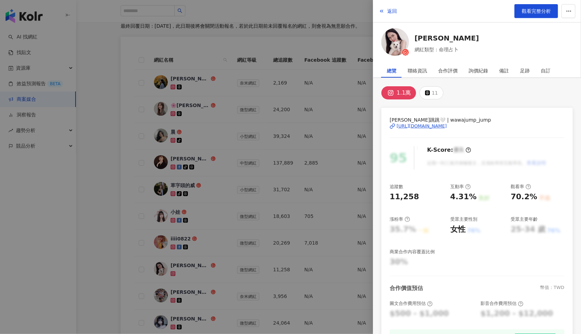
click at [432, 127] on div "[URL][DOMAIN_NAME]" at bounding box center [422, 126] width 50 height 6
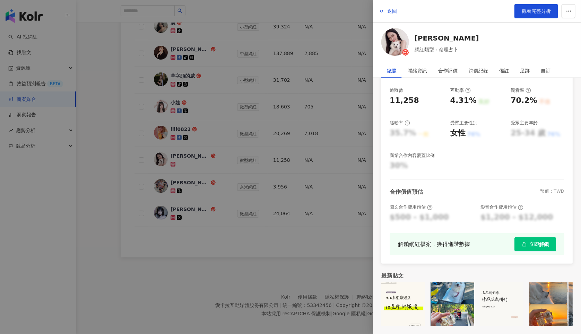
click at [258, 245] on div at bounding box center [290, 167] width 581 height 334
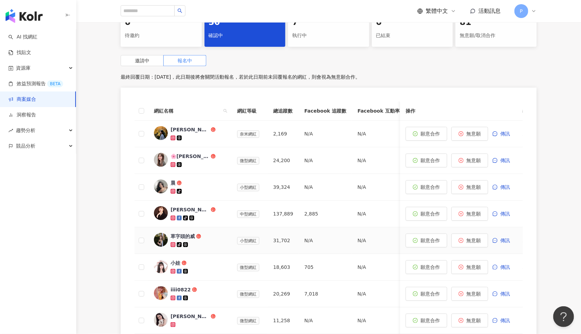
scroll to position [338, 0]
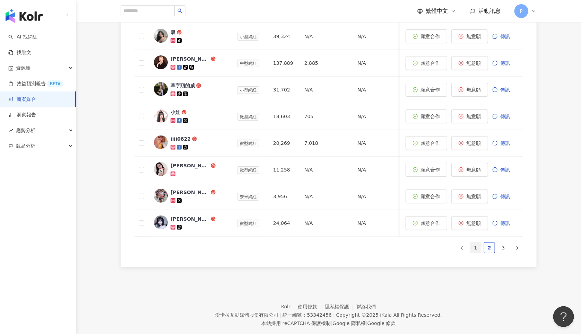
click at [478, 244] on link "1" at bounding box center [476, 248] width 10 height 10
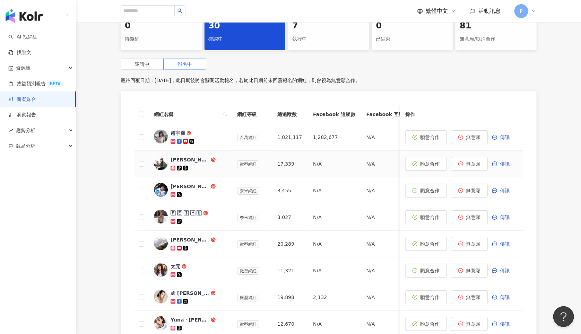
scroll to position [103, 0]
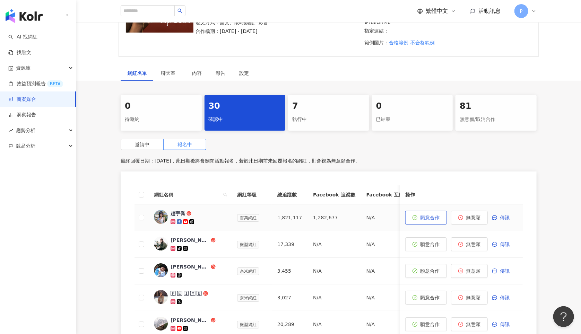
click at [424, 215] on span "願意合作" at bounding box center [430, 218] width 19 height 6
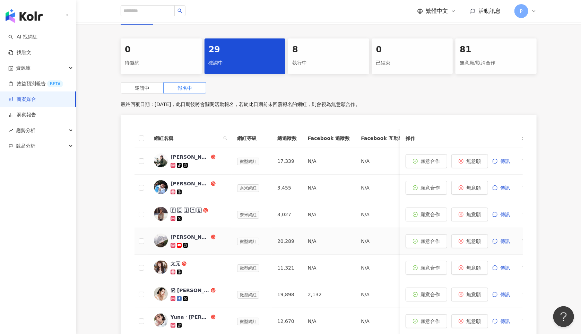
scroll to position [348, 0]
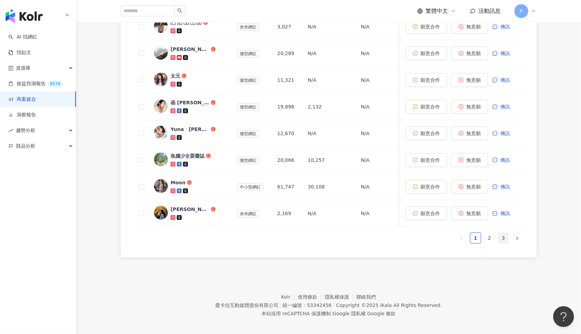
click at [500, 235] on link "3" at bounding box center [503, 238] width 10 height 10
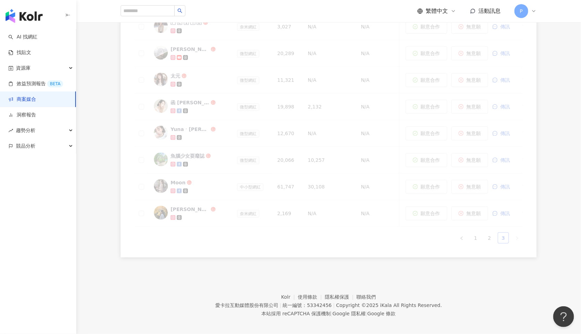
scroll to position [321, 0]
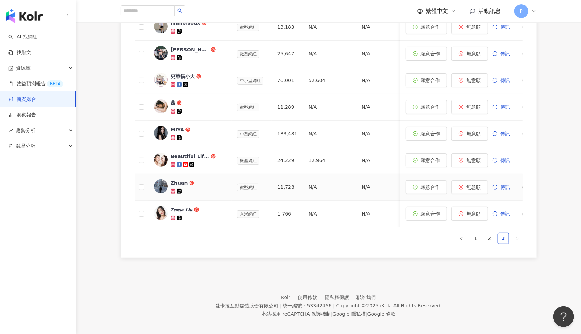
click at [176, 180] on div "Zhuan" at bounding box center [179, 183] width 17 height 7
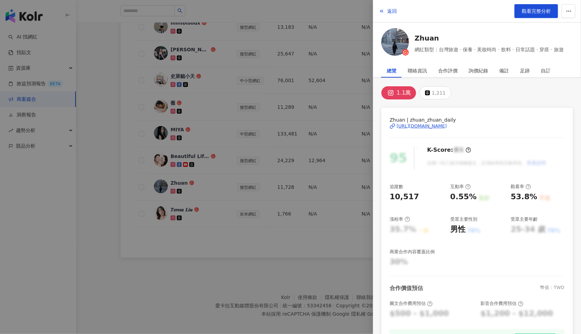
scroll to position [221, 0]
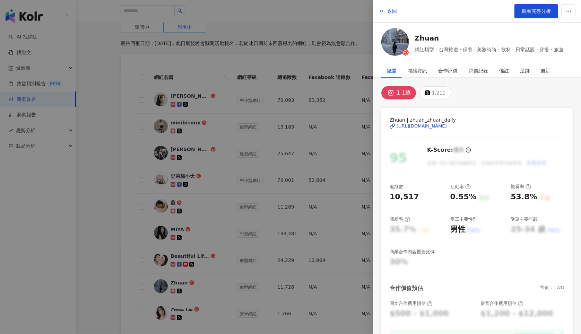
click at [434, 125] on div "[URL][DOMAIN_NAME]" at bounding box center [422, 126] width 50 height 6
click at [212, 248] on div at bounding box center [290, 167] width 581 height 334
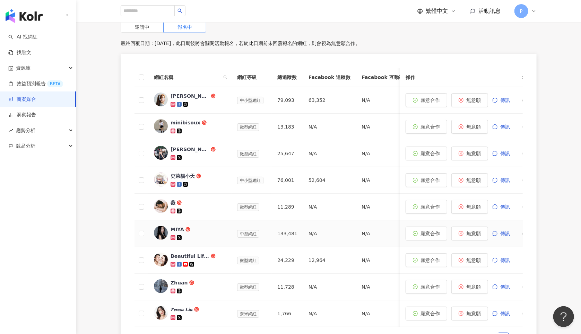
click at [177, 226] on div "MIYA" at bounding box center [178, 229] width 14 height 7
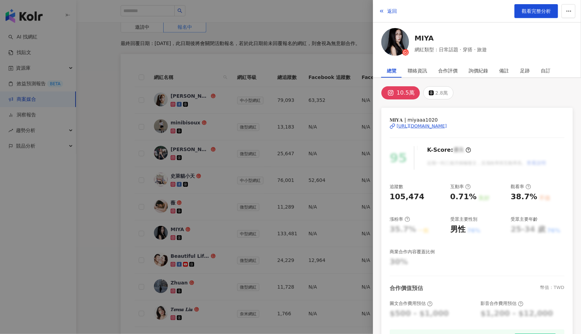
click at [418, 125] on div "[URL][DOMAIN_NAME]" at bounding box center [422, 126] width 50 height 6
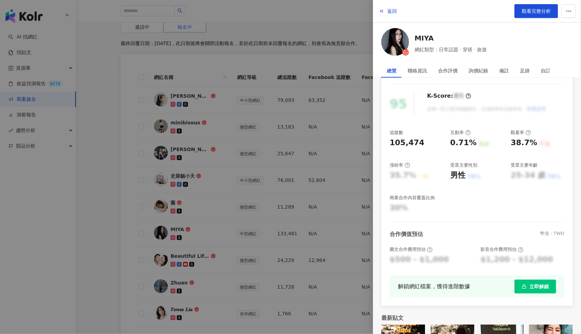
scroll to position [298, 0]
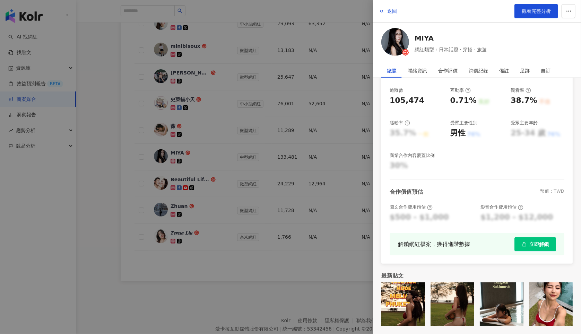
click at [329, 252] on div at bounding box center [290, 167] width 581 height 334
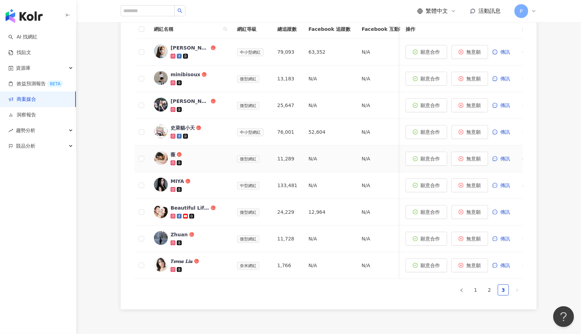
scroll to position [267, 0]
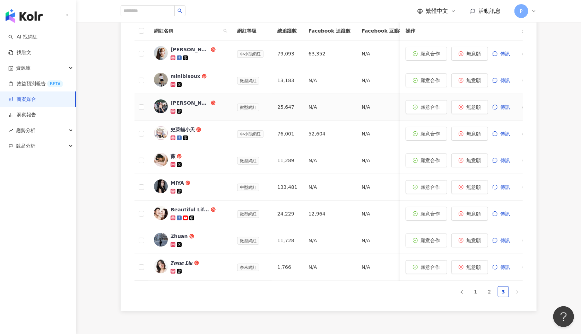
click at [175, 100] on div "[PERSON_NAME]" at bounding box center [190, 103] width 39 height 7
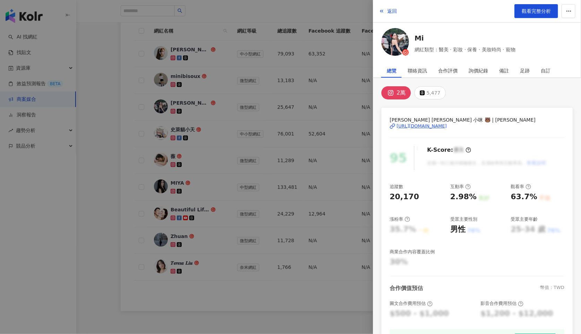
scroll to position [17, 0]
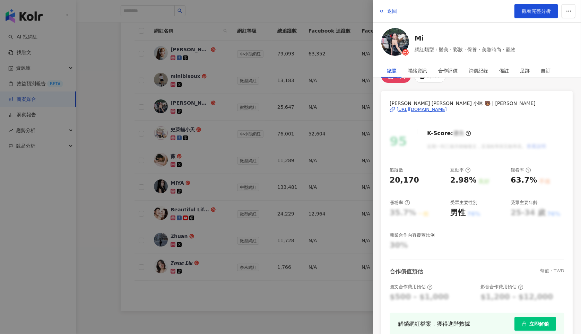
click at [411, 110] on div "[URL][DOMAIN_NAME]" at bounding box center [422, 109] width 50 height 6
click at [248, 205] on div at bounding box center [290, 167] width 581 height 334
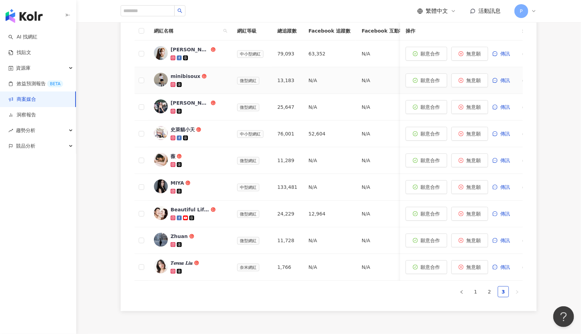
click at [192, 73] on div "minibisoux" at bounding box center [186, 76] width 30 height 7
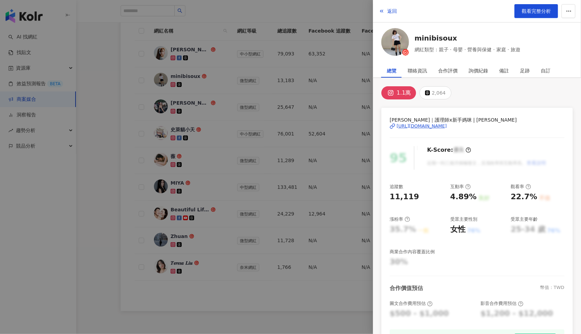
click at [259, 130] on div at bounding box center [290, 167] width 581 height 334
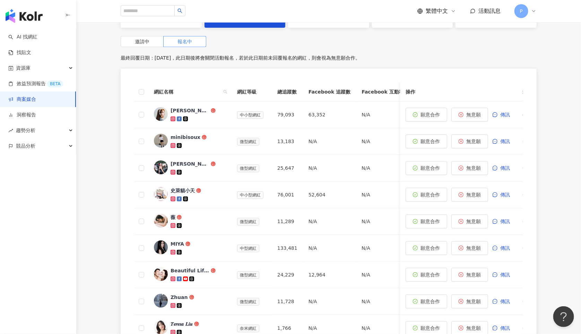
scroll to position [321, 0]
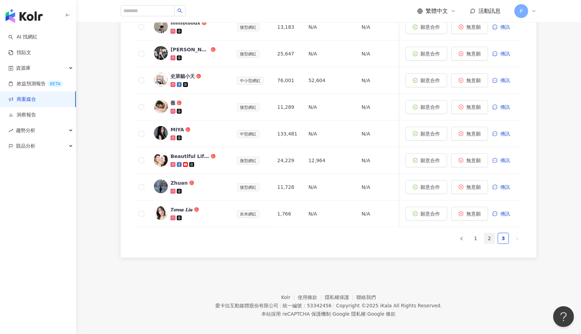
click at [489, 233] on link "2" at bounding box center [489, 238] width 10 height 10
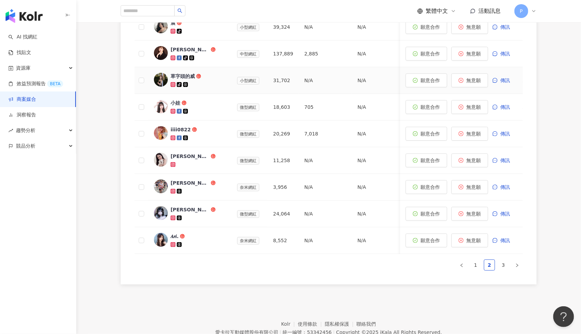
click at [189, 73] on div "草字頭的威" at bounding box center [183, 76] width 24 height 7
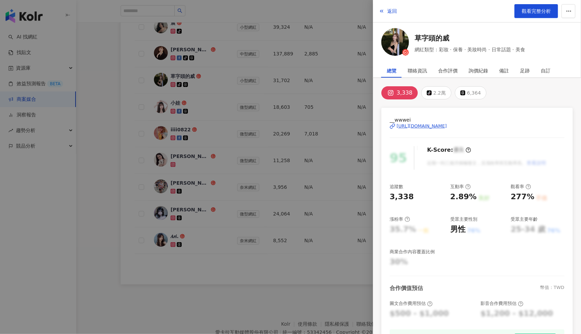
click at [447, 127] on div "[URL][DOMAIN_NAME]" at bounding box center [422, 126] width 50 height 6
click at [337, 257] on div at bounding box center [290, 167] width 581 height 334
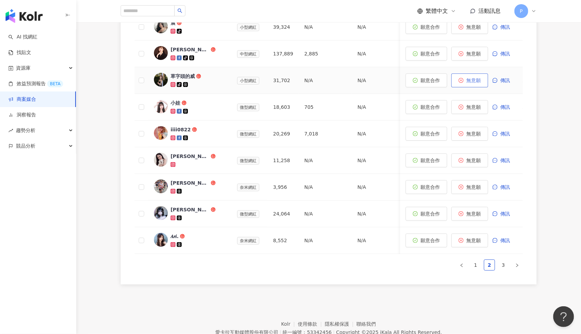
click at [468, 78] on span "無意願" at bounding box center [473, 81] width 15 height 6
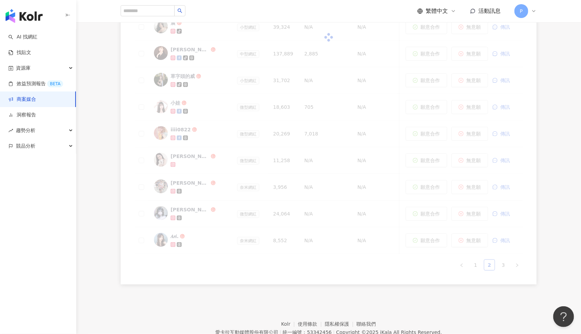
scroll to position [31, 0]
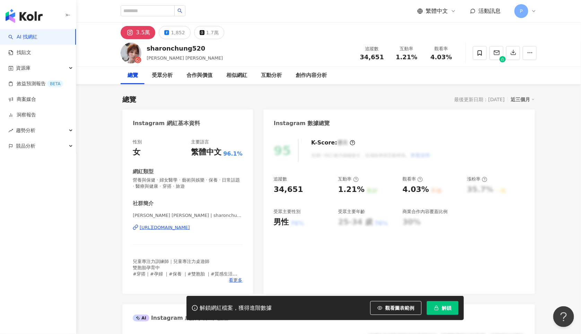
click at [170, 226] on div "https://www.instagram.com/sharonchung520/" at bounding box center [165, 228] width 50 height 6
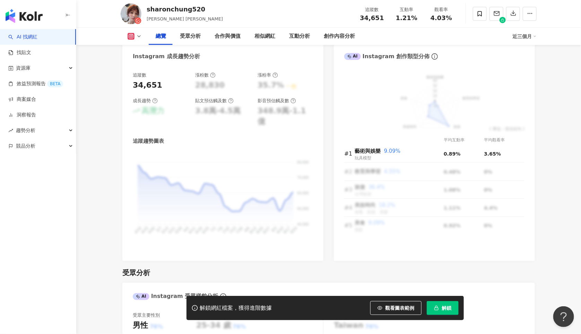
scroll to position [395, 0]
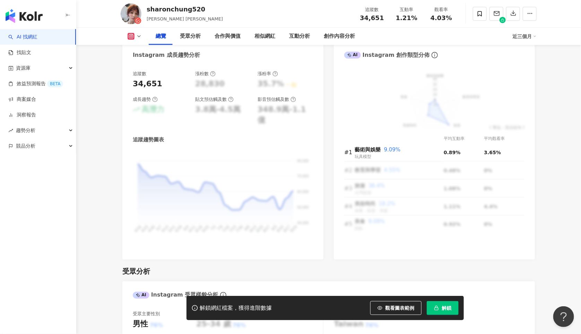
click at [446, 308] on span "解鎖" at bounding box center [447, 308] width 10 height 6
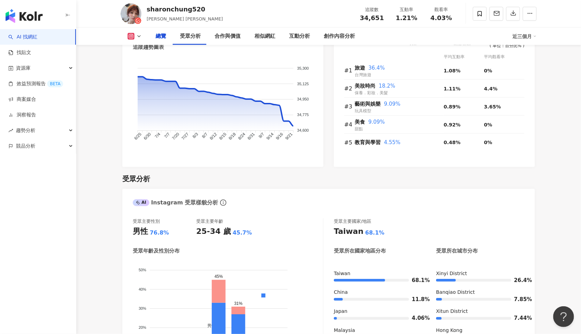
scroll to position [239, 0]
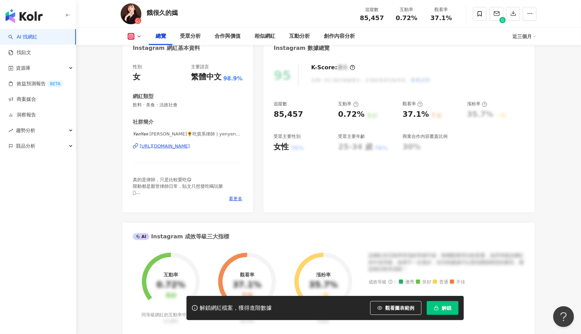
scroll to position [140, 0]
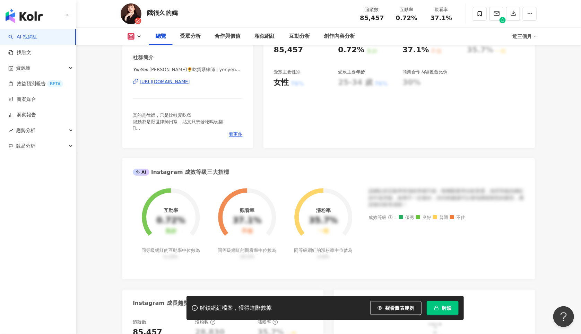
click at [442, 308] on span "解鎖" at bounding box center [447, 308] width 10 height 6
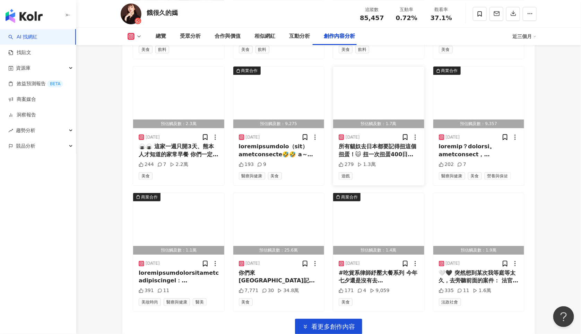
scroll to position [2374, 0]
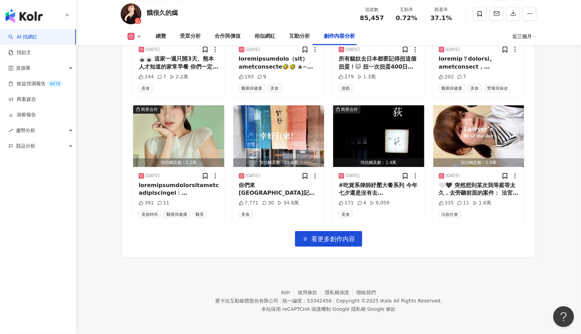
click at [333, 230] on div "預估觸及數：1.2萬 2025/9/22 熊本的讚讚咖啡廳☕️ 秋天來一定超級漂亮 📍咖啡迴廊 熊本縣熊本市中央區西唐人町20 #嫣inJP🇯🇵 #熊本 #熊…" at bounding box center [329, 49] width 392 height 395
click at [326, 240] on span "看更多創作內容" at bounding box center [333, 239] width 44 height 8
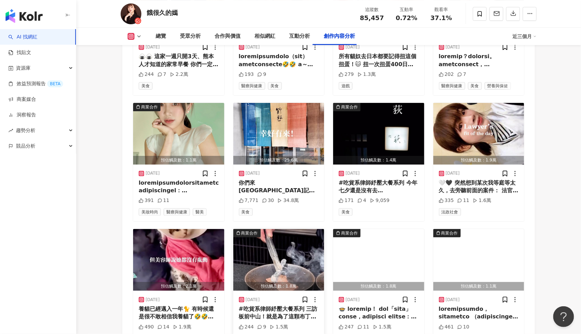
scroll to position [2519, 0]
